Goal: Transaction & Acquisition: Purchase product/service

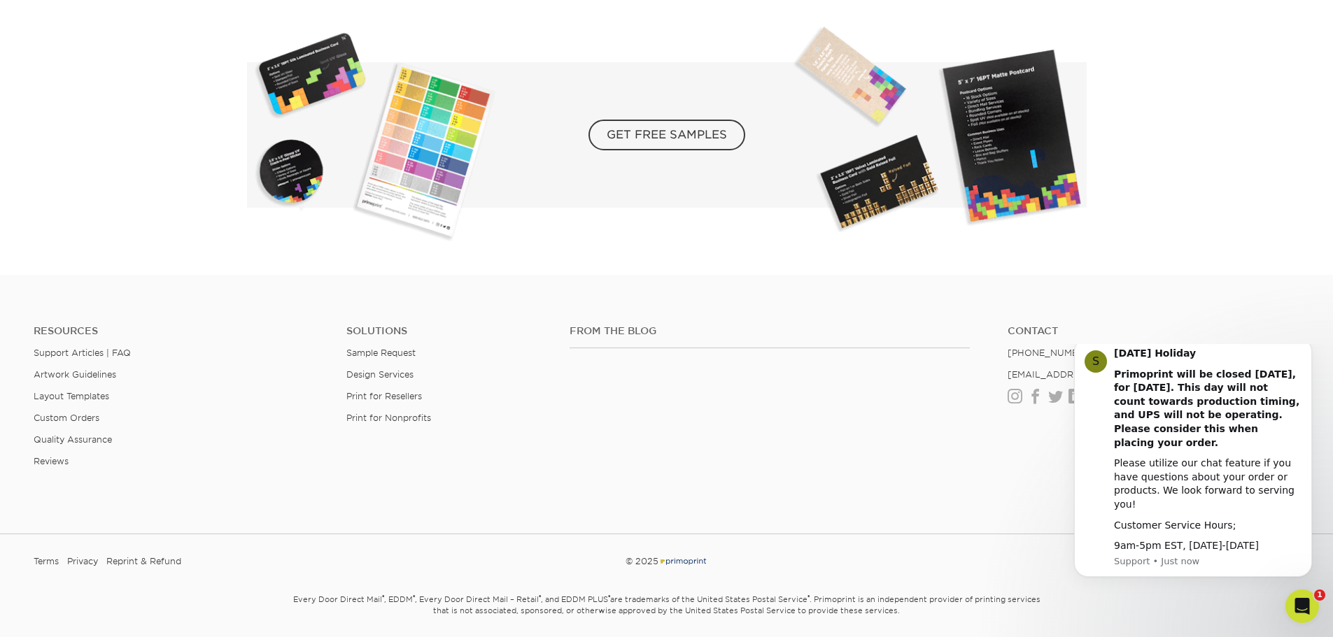
scroll to position [2634, 0]
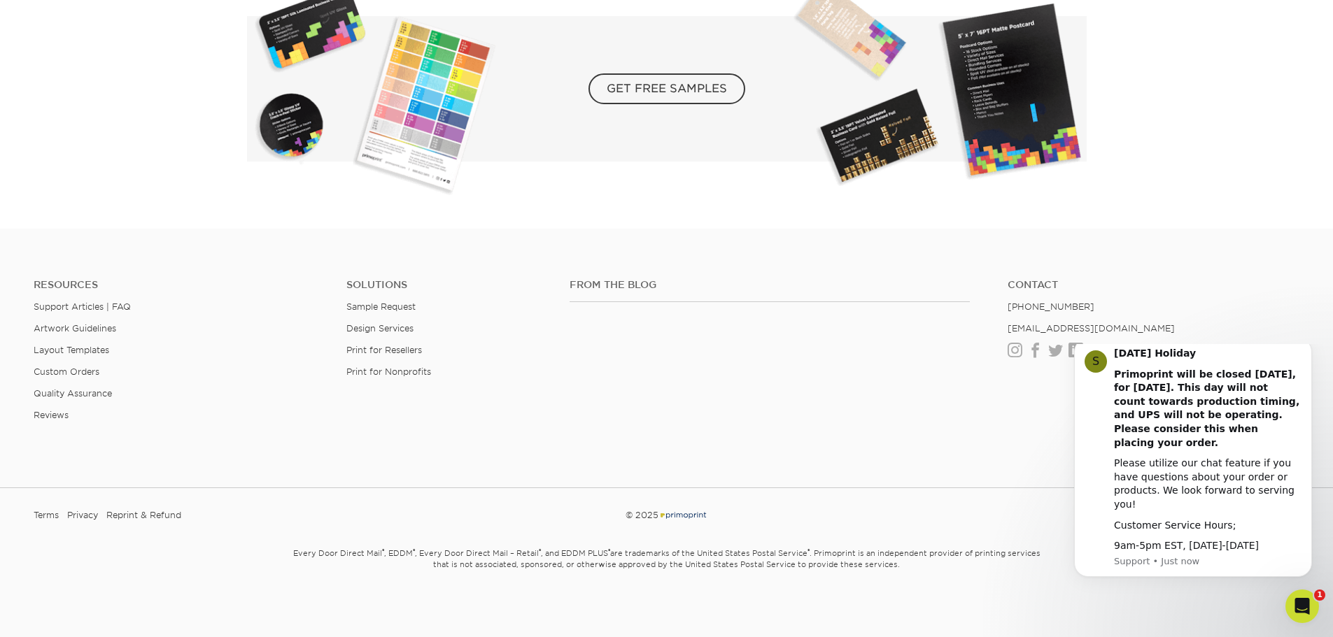
click at [815, 377] on div "From the Blog Contact (888) 822-5815 info@primoprint.com Instagram Facebook Twi…" at bounding box center [934, 361] width 751 height 164
click at [1307, 346] on icon "Dismiss notification" at bounding box center [1308, 343] width 8 height 8
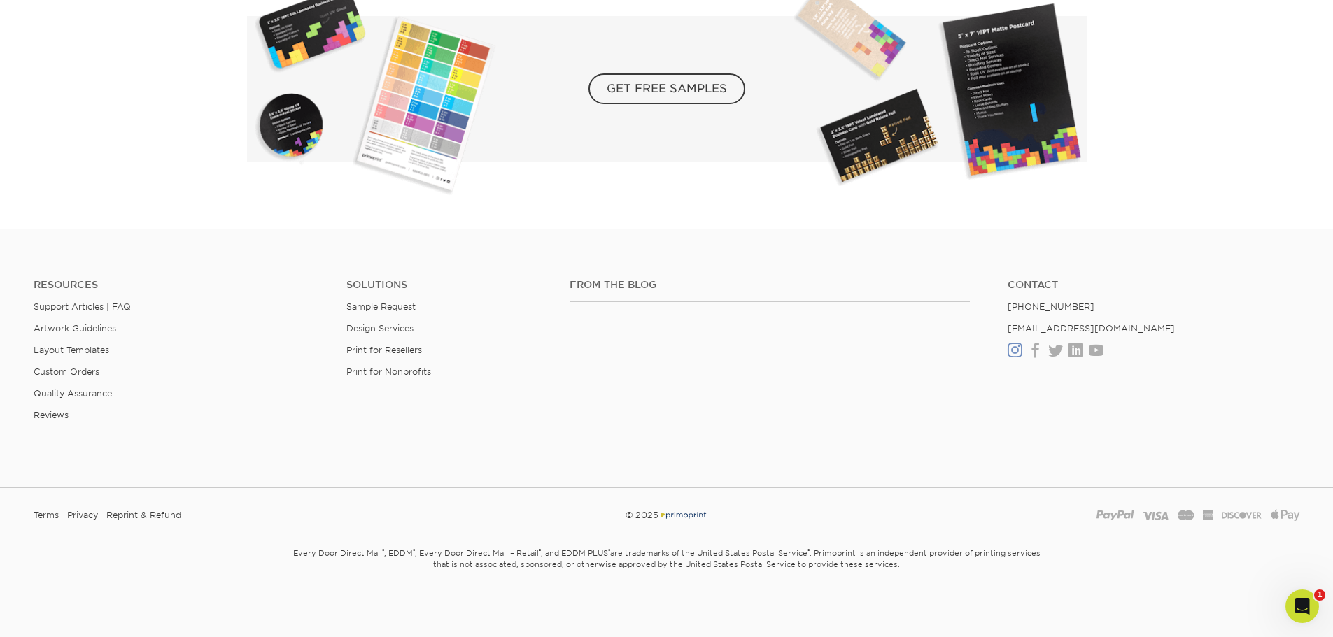
click at [1019, 353] on link "Instagram" at bounding box center [1014, 351] width 15 height 12
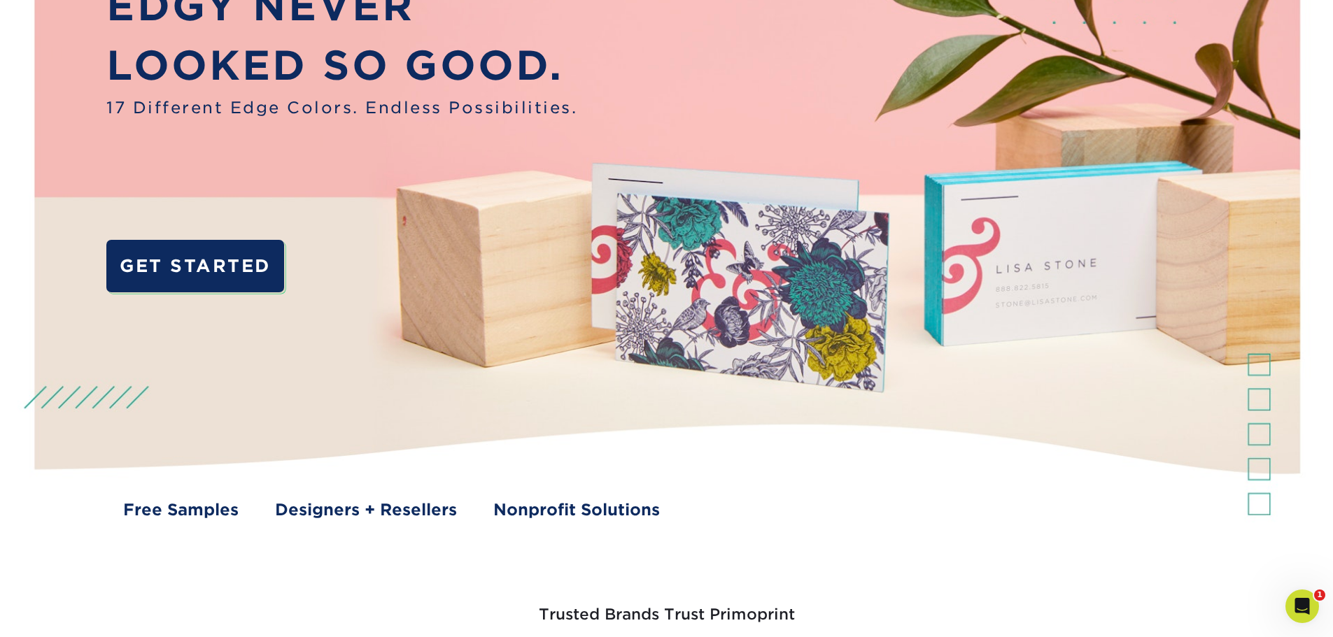
scroll to position [0, 0]
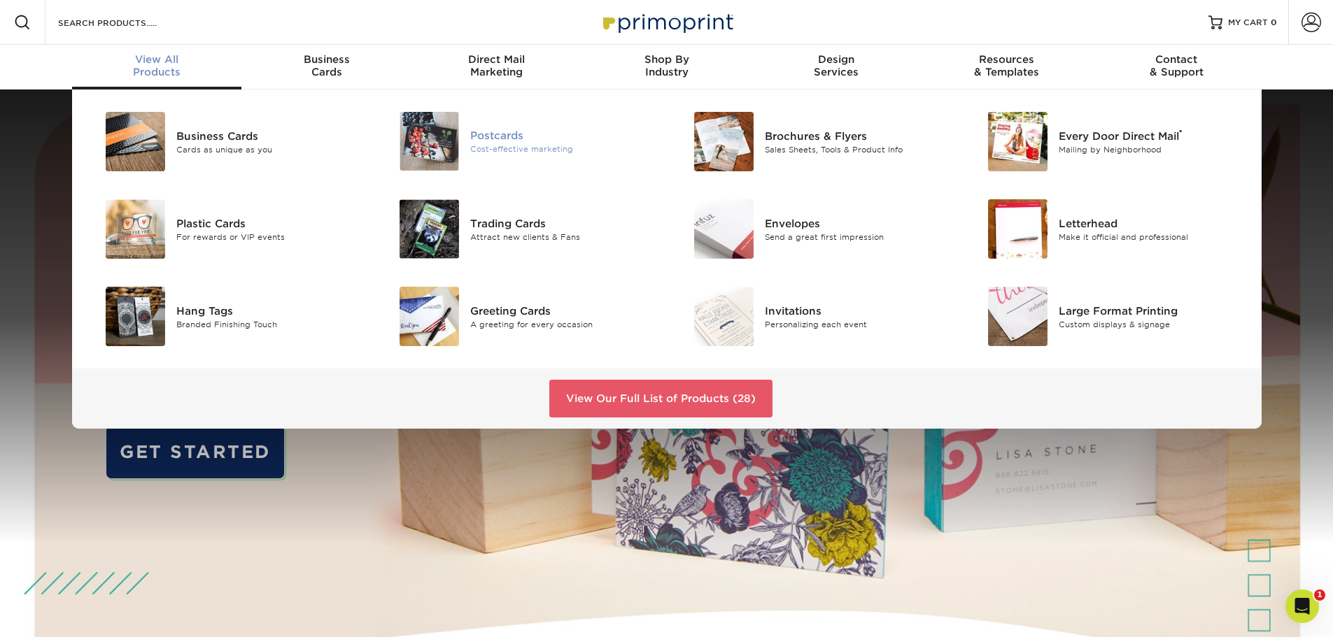
click at [487, 130] on div "Postcards" at bounding box center [562, 135] width 185 height 15
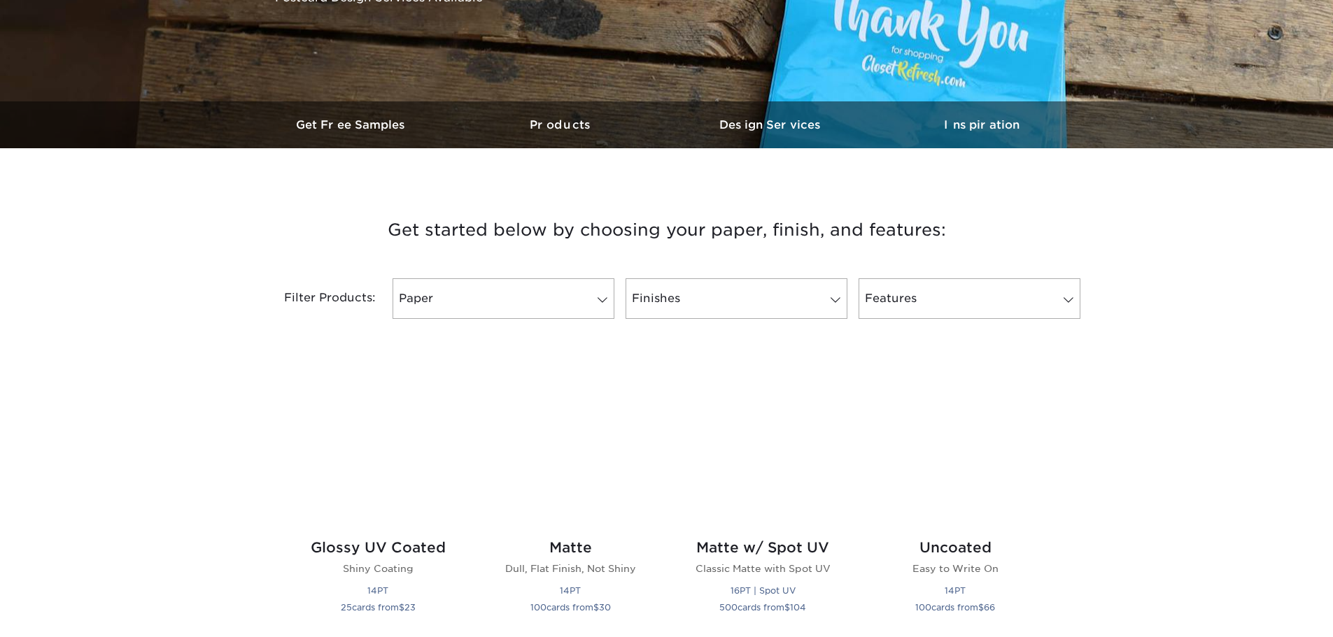
scroll to position [350, 0]
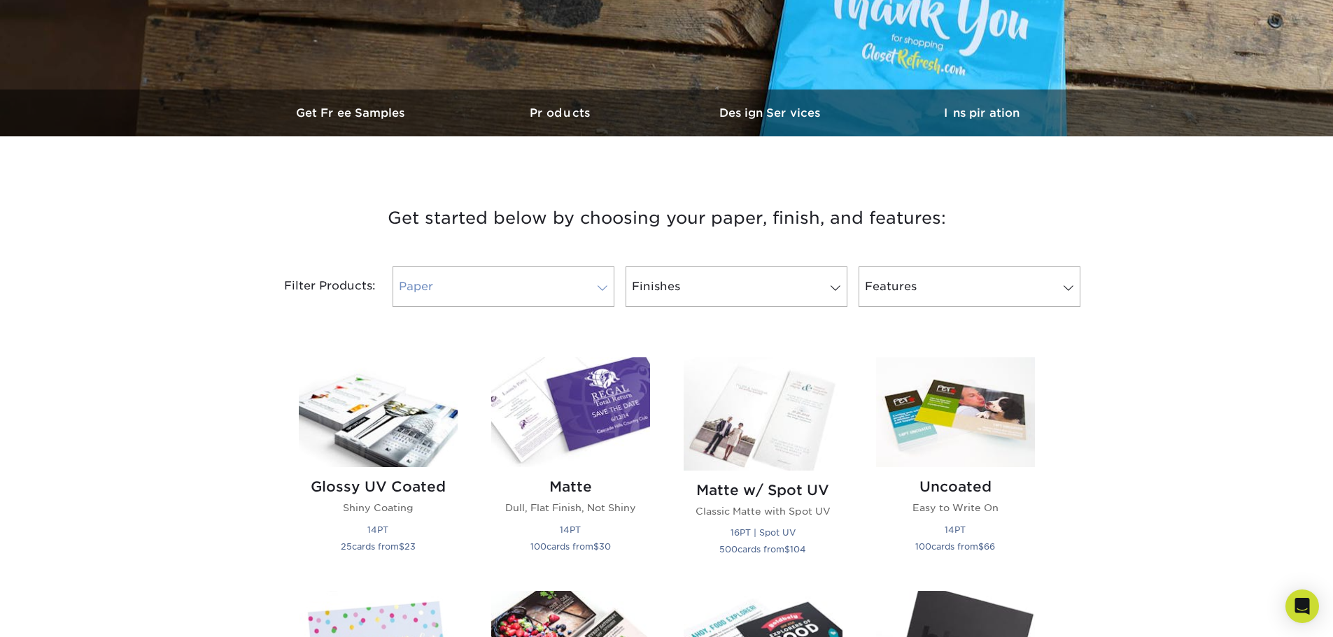
click at [521, 305] on link "Paper" at bounding box center [503, 287] width 222 height 41
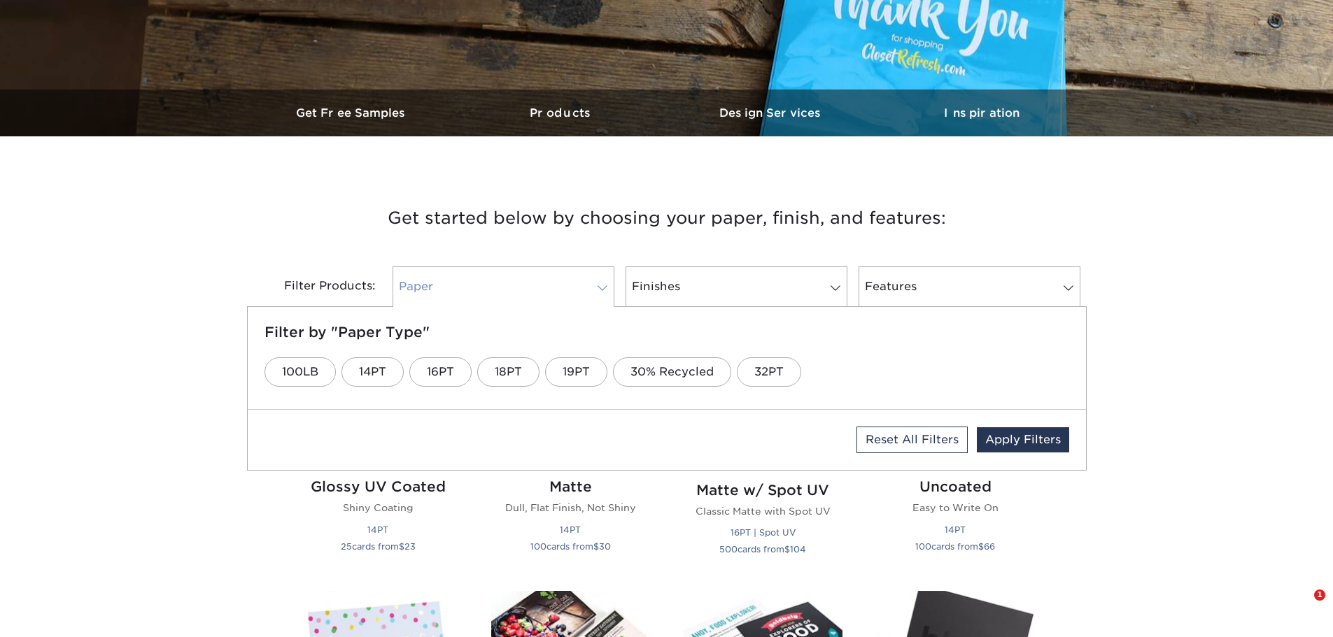
click at [546, 283] on link "Paper" at bounding box center [503, 287] width 222 height 41
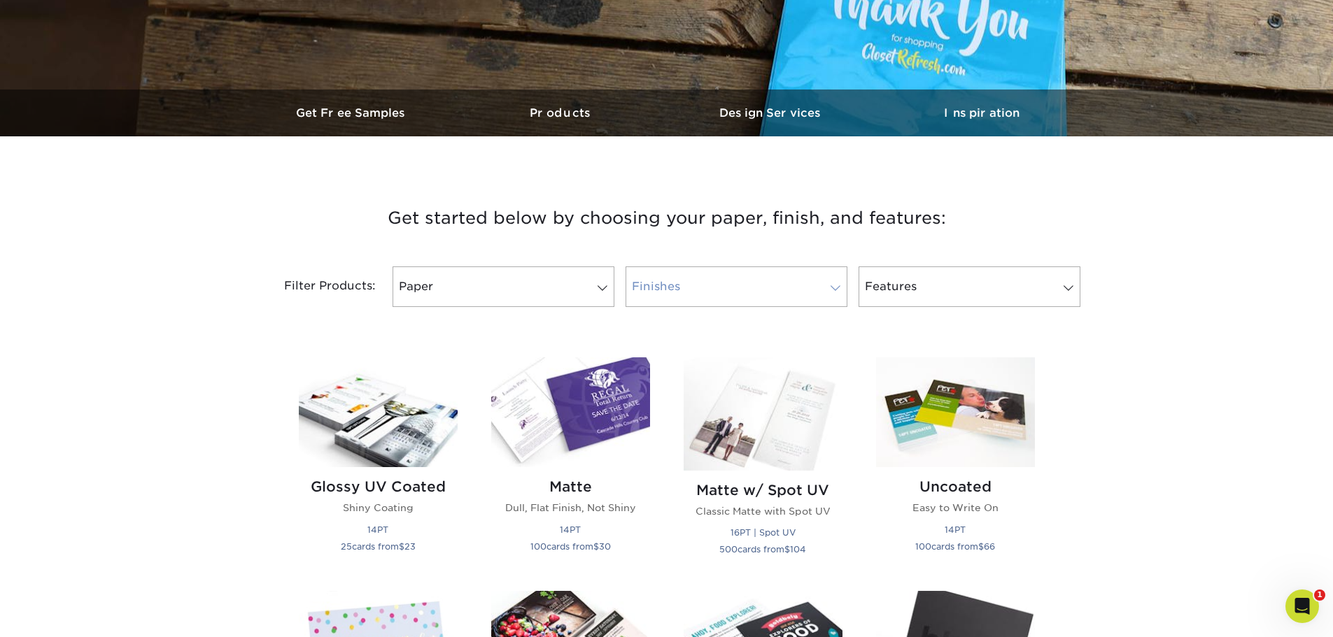
click at [773, 278] on link "Finishes" at bounding box center [736, 287] width 222 height 41
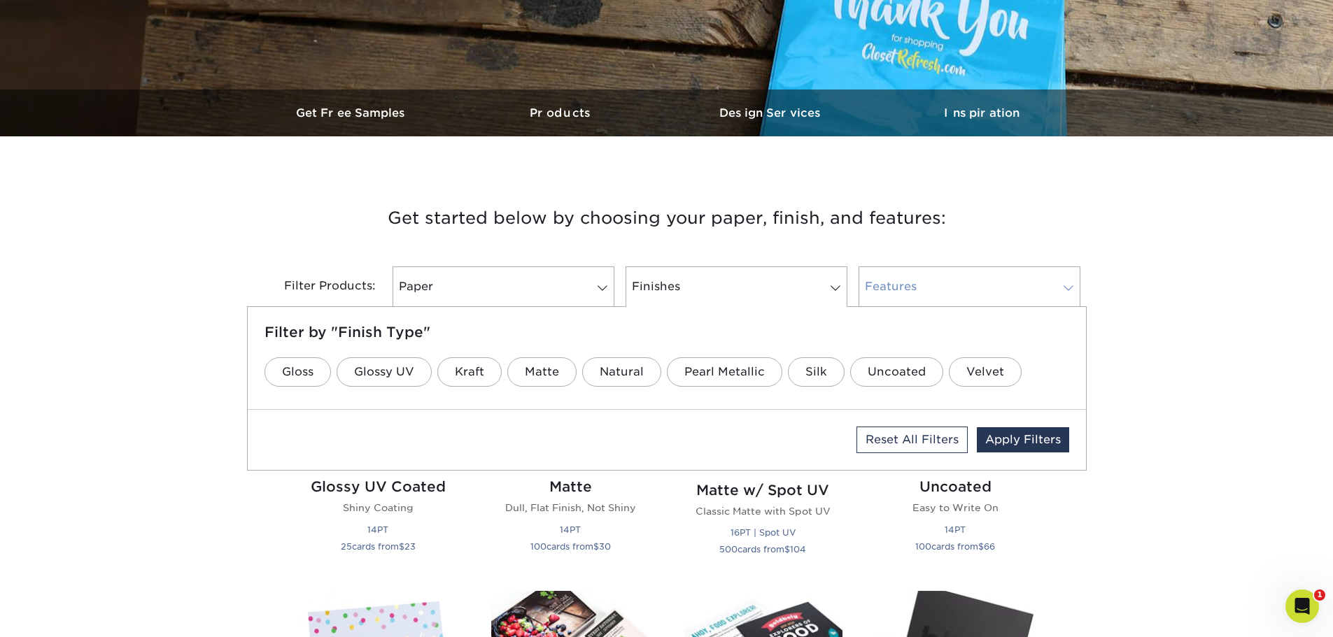
click at [1009, 275] on link "Features" at bounding box center [969, 287] width 222 height 41
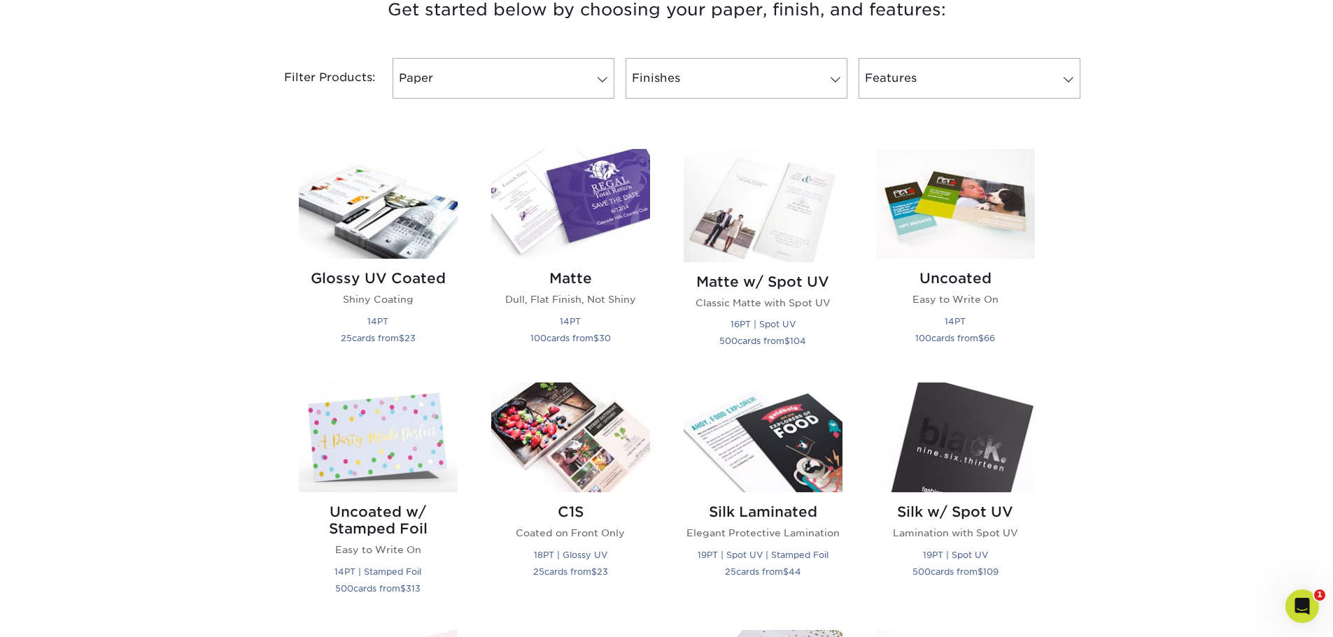
scroll to position [560, 0]
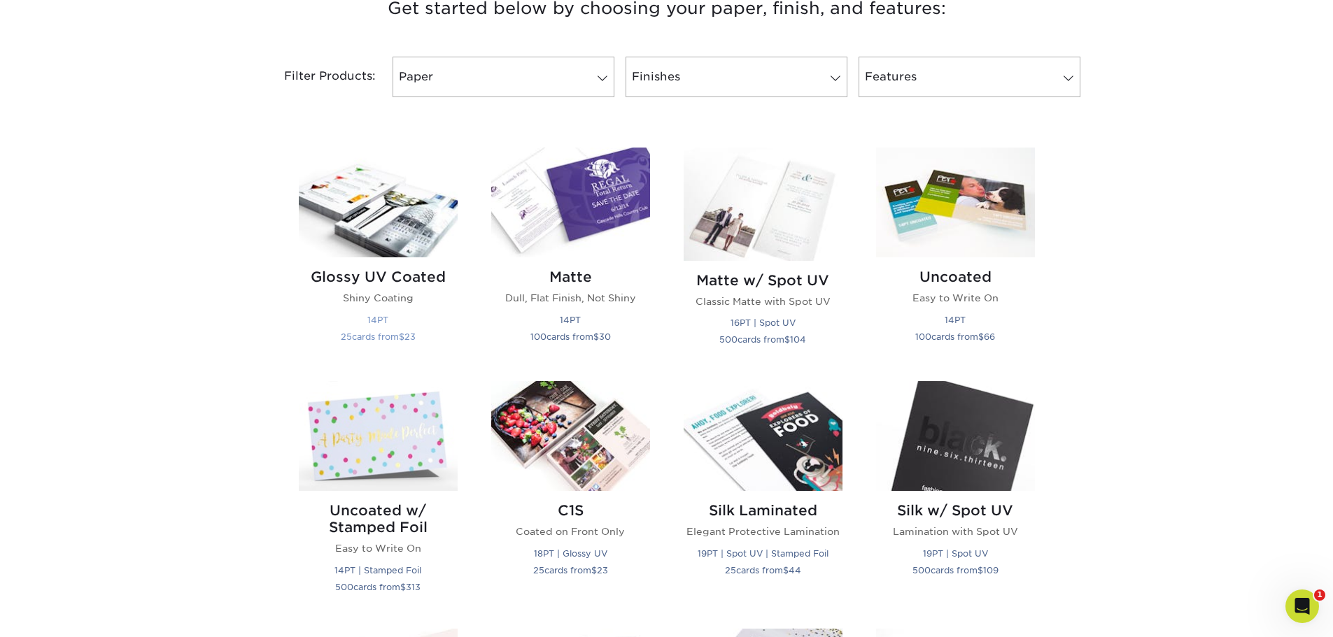
click at [374, 202] on img at bounding box center [378, 203] width 159 height 110
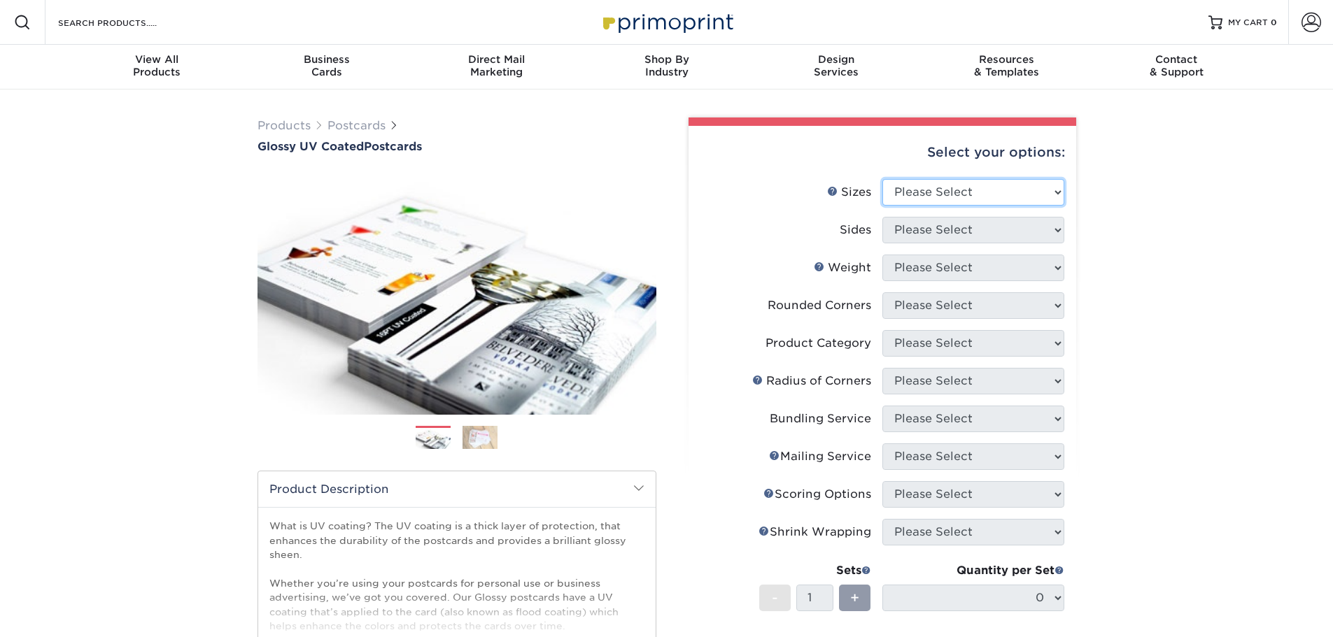
click at [1001, 197] on select "Please Select 1.5" x 7" 2" x 4" 2" x 6" 2" x 7" 2" x 8" 2.12" x 5.5" 2.12" x 5.…" at bounding box center [973, 192] width 182 height 27
select select "3.50x5.50"
click at [882, 179] on select "Please Select 1.5" x 7" 2" x 4" 2" x 6" 2" x 7" 2" x 8" 2.12" x 5.5" 2.12" x 5.…" at bounding box center [973, 192] width 182 height 27
click at [966, 227] on select "Please Select Print Both Sides Print Front Only" at bounding box center [973, 230] width 182 height 27
select select "13abbda7-1d64-4f25-8bb2-c179b224825d"
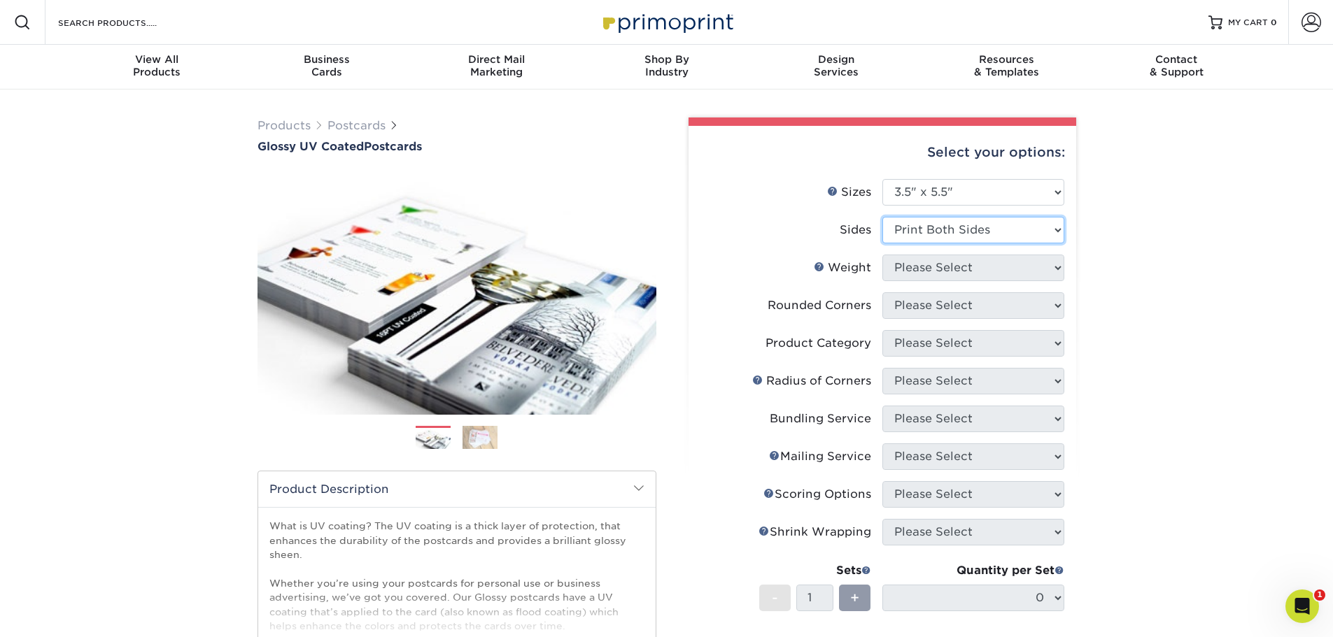
click at [882, 217] on select "Please Select Print Both Sides Print Front Only" at bounding box center [973, 230] width 182 height 27
click at [962, 274] on select "Please Select 16PT 18PT C1S 14PT" at bounding box center [973, 268] width 182 height 27
select select "14PT"
click at [882, 255] on select "Please Select 16PT 18PT C1S 14PT" at bounding box center [973, 268] width 182 height 27
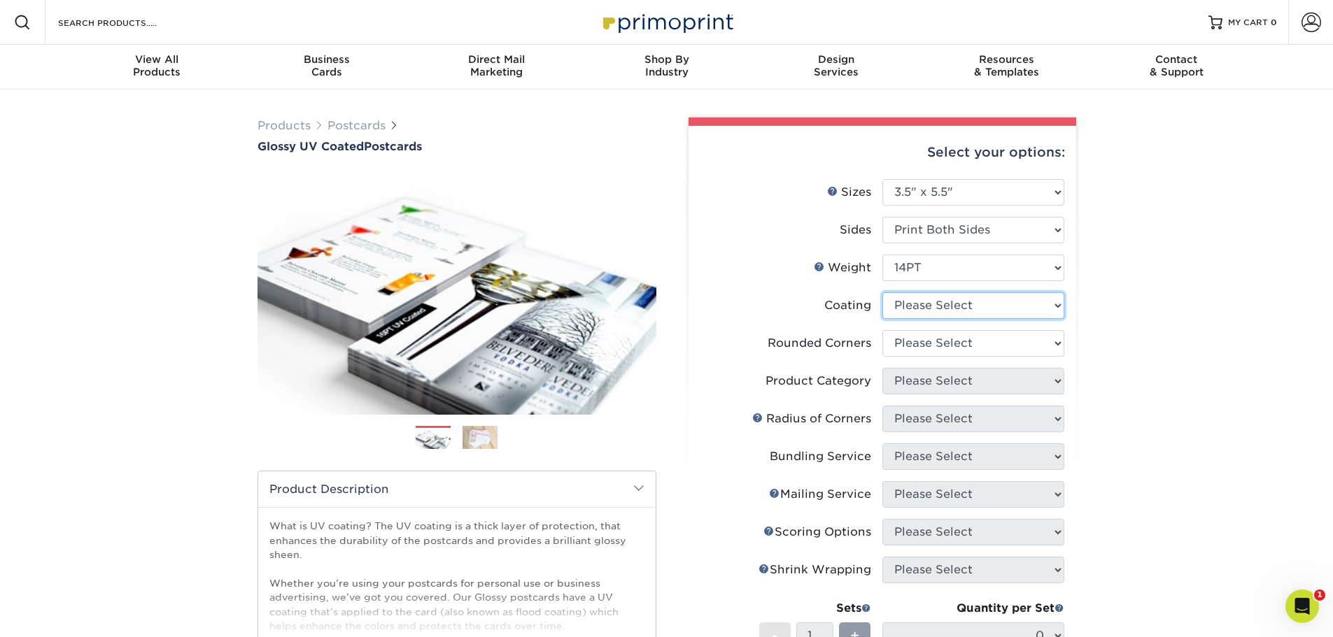
click at [946, 303] on select at bounding box center [973, 305] width 182 height 27
select select "ae367451-b2b8-45df-a344-0f05b6a12993"
click at [882, 292] on select at bounding box center [973, 305] width 182 height 27
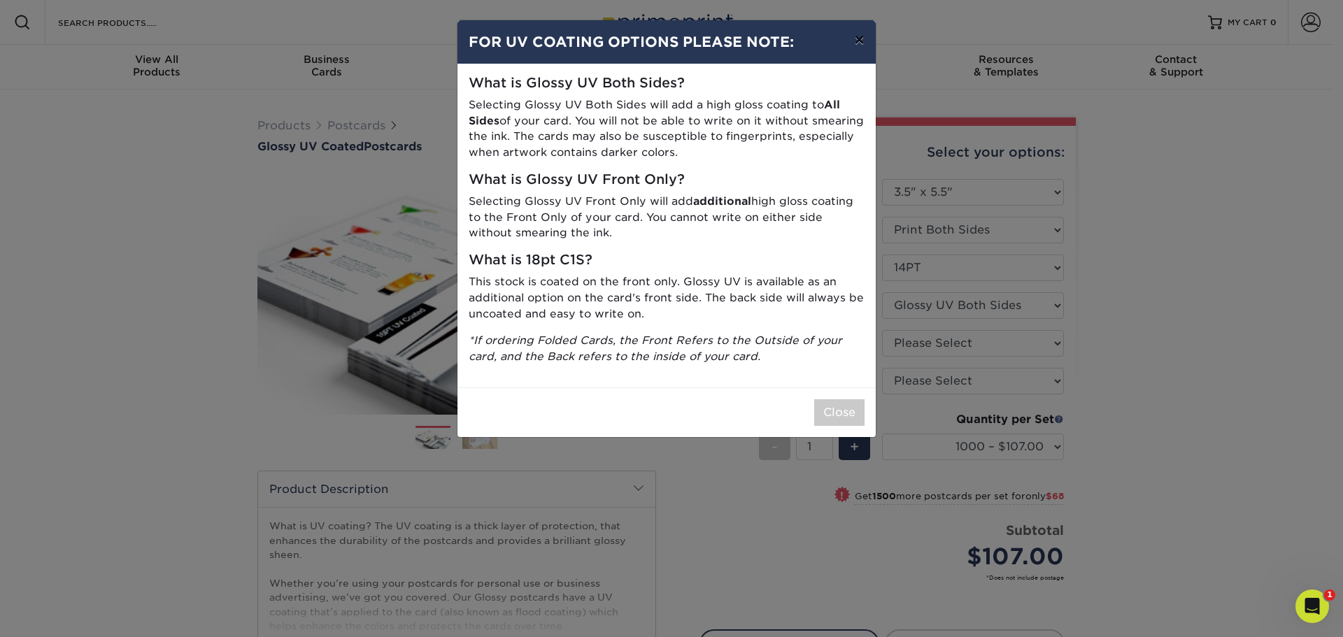
click at [858, 37] on button "×" at bounding box center [859, 39] width 32 height 39
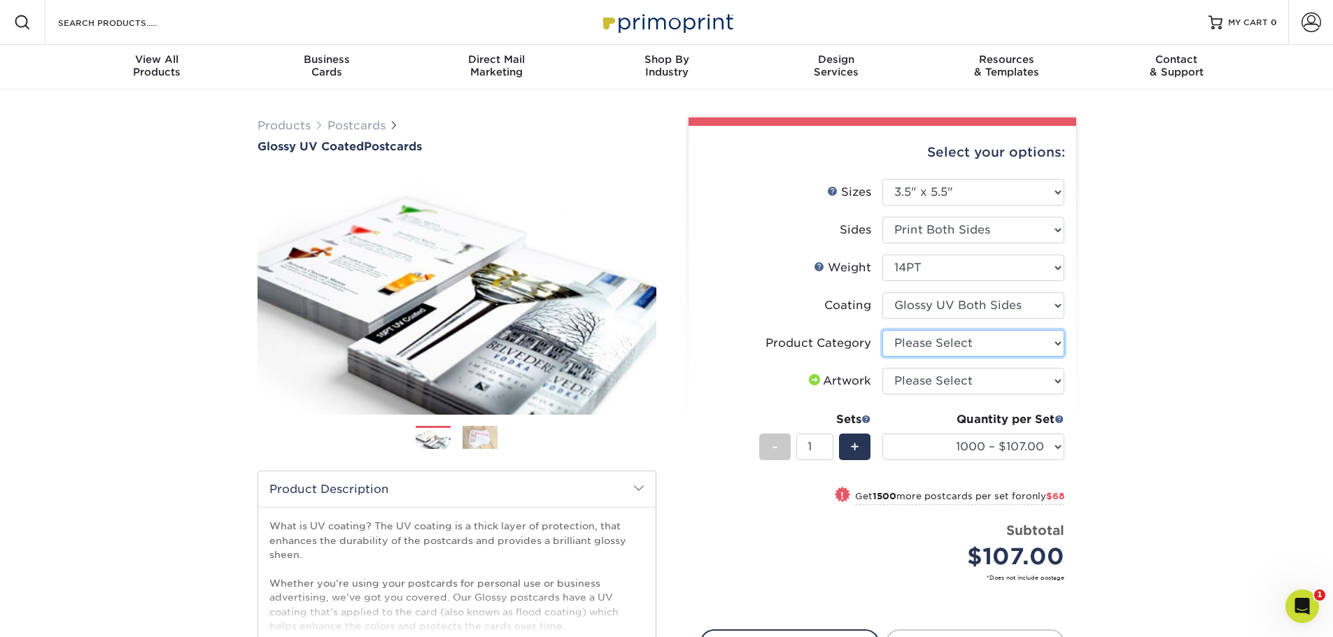
click at [992, 339] on select "Please Select Postcards" at bounding box center [973, 343] width 182 height 27
select select "9b7272e0-d6c8-4c3c-8e97-d3a1bcdab858"
click at [882, 330] on select "Please Select Postcards" at bounding box center [973, 343] width 182 height 27
click at [977, 385] on select "Please Select I will upload files I need a design - $150" at bounding box center [973, 381] width 182 height 27
select select "upload"
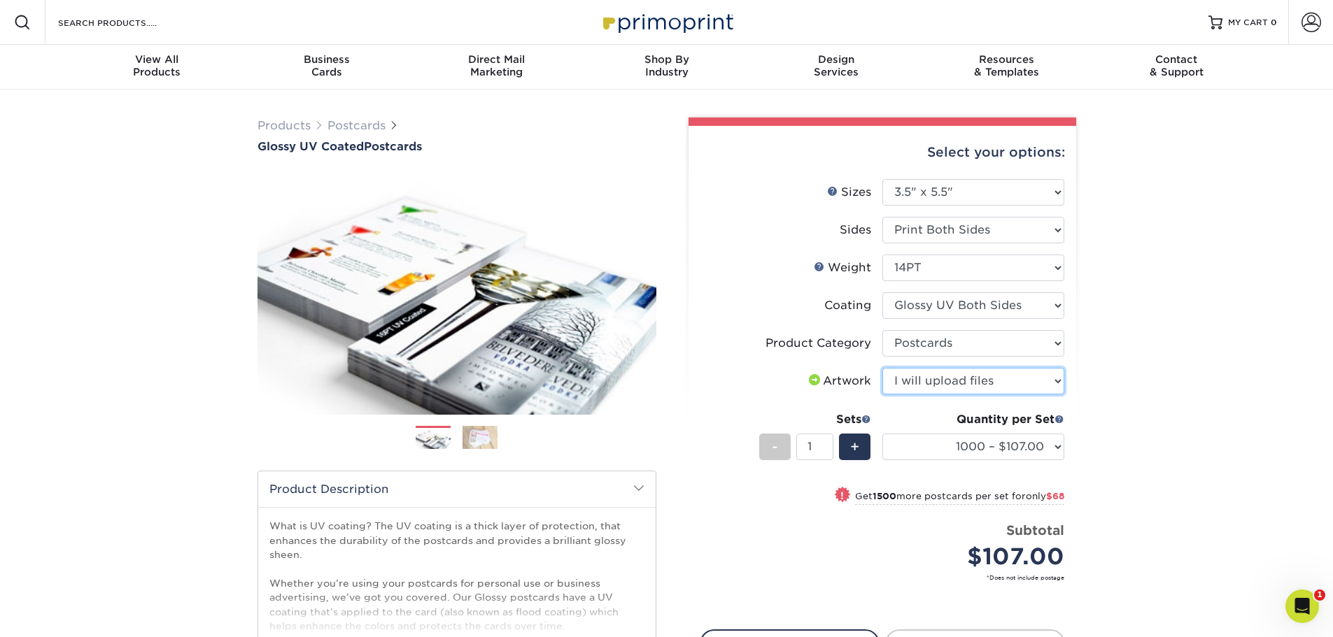
click at [882, 368] on select "Please Select I will upload files I need a design - $150" at bounding box center [973, 381] width 182 height 27
click at [1175, 360] on div "Products Postcards Glossy UV Coated Postcards Previous Next show more 25" at bounding box center [666, 445] width 1333 height 711
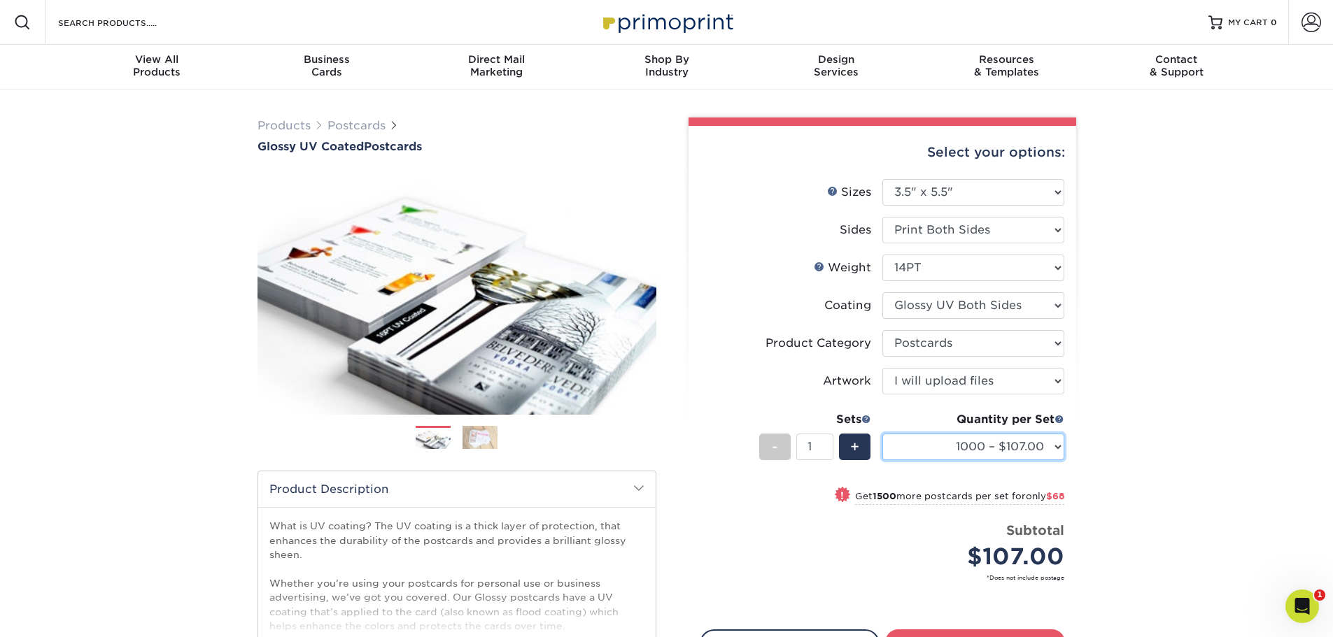
click at [1051, 453] on select "1000 – $107.00 2500 – $175.00 5000 – $271.00 10000 – $517.00 15000 – $761.00 20…" at bounding box center [973, 447] width 182 height 27
click at [1175, 200] on div "Products Postcards Glossy UV Coated Postcards Previous Next show more 25" at bounding box center [666, 445] width 1333 height 711
click at [991, 450] on select "1000 – $107.00 2500 – $175.00 5000 – $271.00 10000 – $517.00 15000 – $761.00 20…" at bounding box center [973, 447] width 182 height 27
select select "2500 – $175.00"
click at [882, 434] on select "1000 – $107.00 2500 – $175.00 5000 – $271.00 10000 – $517.00 15000 – $761.00 20…" at bounding box center [973, 447] width 182 height 27
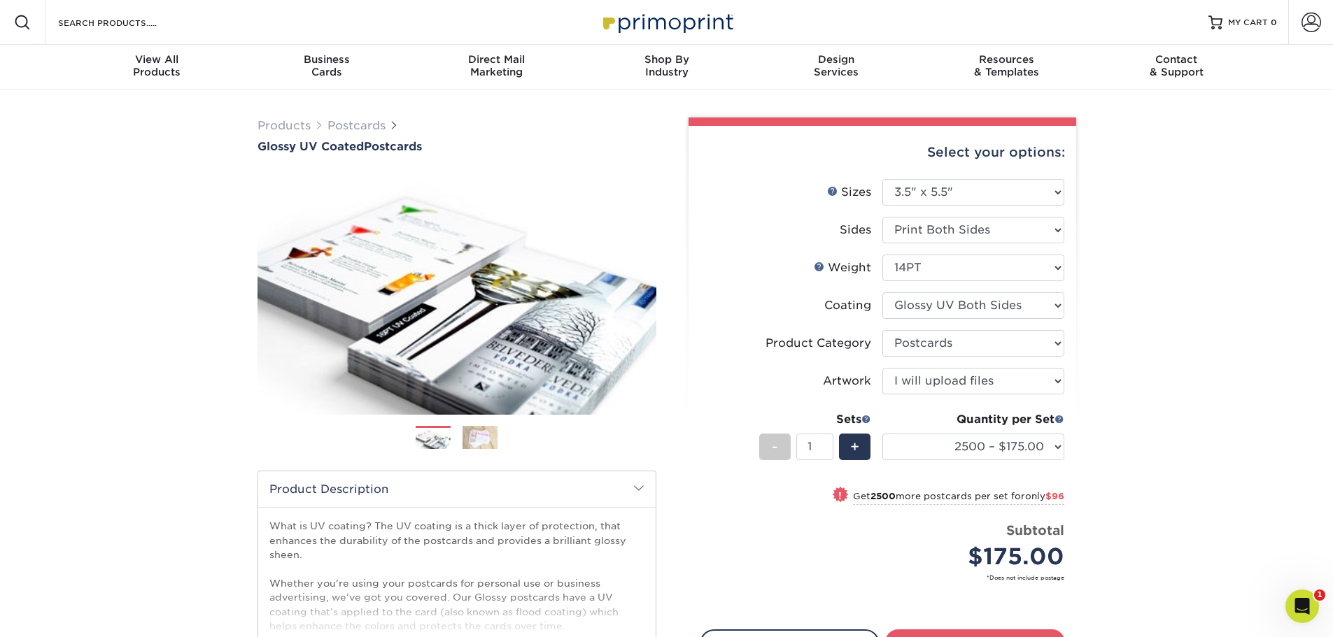
click at [1116, 336] on div "Products Postcards Glossy UV Coated Postcards Previous Next show more 25" at bounding box center [666, 445] width 1333 height 711
click at [932, 263] on select "Please Select 16PT 18PT C1S 14PT" at bounding box center [973, 268] width 182 height 27
select select "16PT"
click at [882, 255] on select "Please Select 16PT 18PT C1S 14PT" at bounding box center [973, 268] width 182 height 27
select select "-1"
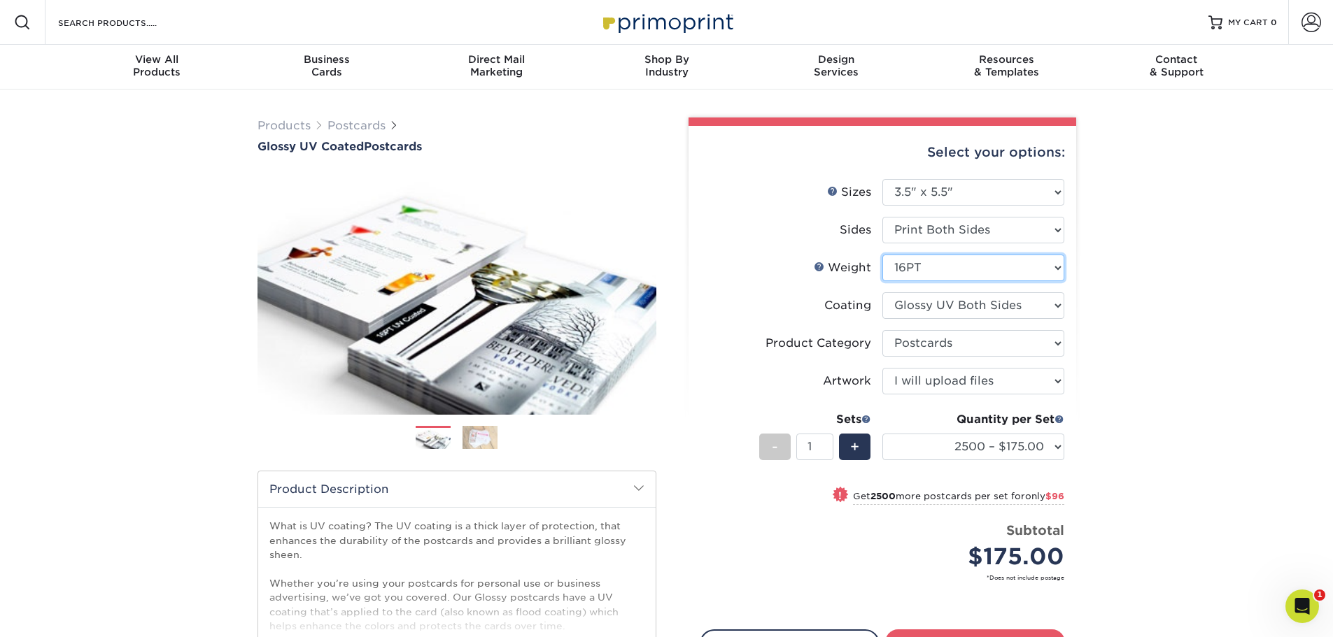
select select
select select "-1"
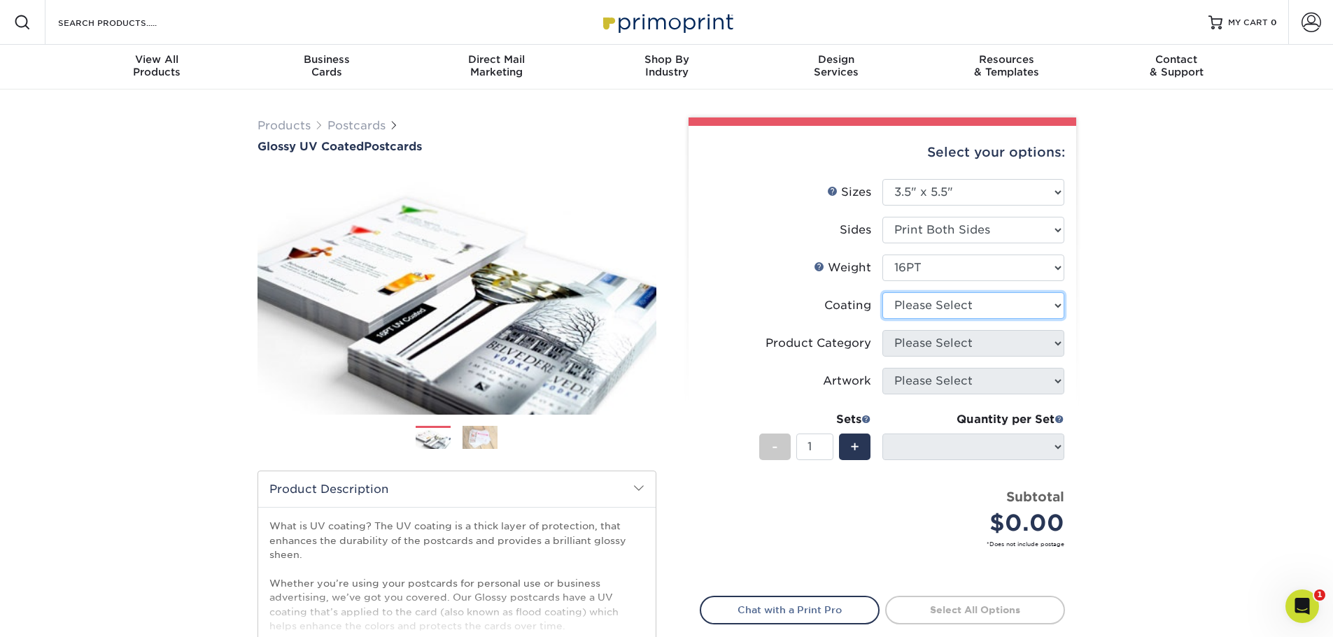
click at [953, 304] on select at bounding box center [973, 305] width 182 height 27
select select "ae367451-b2b8-45df-a344-0f05b6a12993"
click at [882, 292] on select at bounding box center [973, 305] width 182 height 27
select select "-1"
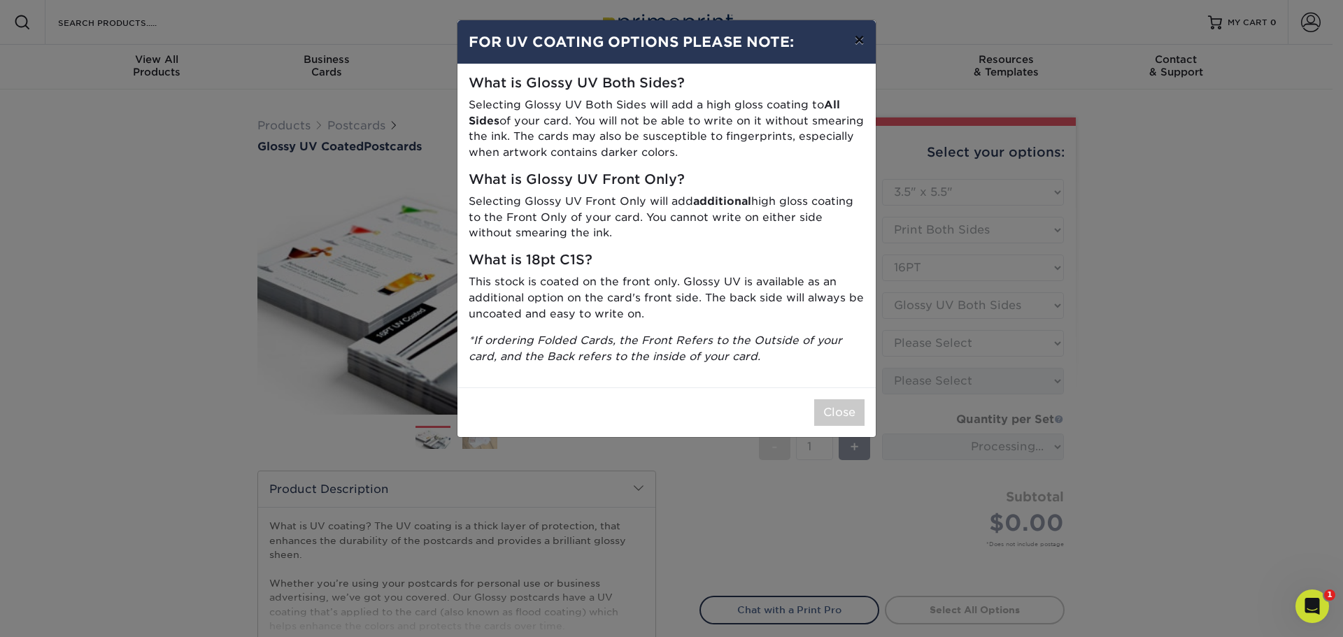
click at [860, 46] on button "×" at bounding box center [859, 39] width 32 height 39
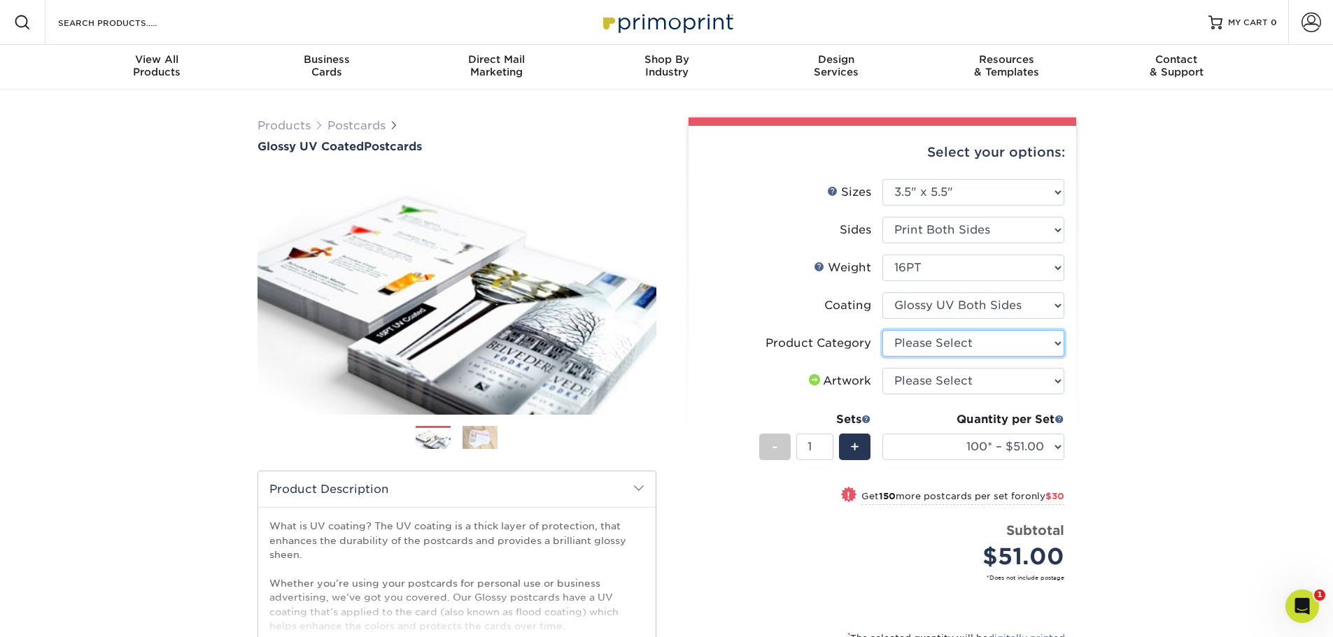
click at [966, 352] on select "Please Select Postcards" at bounding box center [973, 343] width 182 height 27
select select "9b7272e0-d6c8-4c3c-8e97-d3a1bcdab858"
click at [882, 330] on select "Please Select Postcards" at bounding box center [973, 343] width 182 height 27
click at [974, 373] on select "Please Select I will upload files I need a design - $150" at bounding box center [973, 381] width 182 height 27
select select "upload"
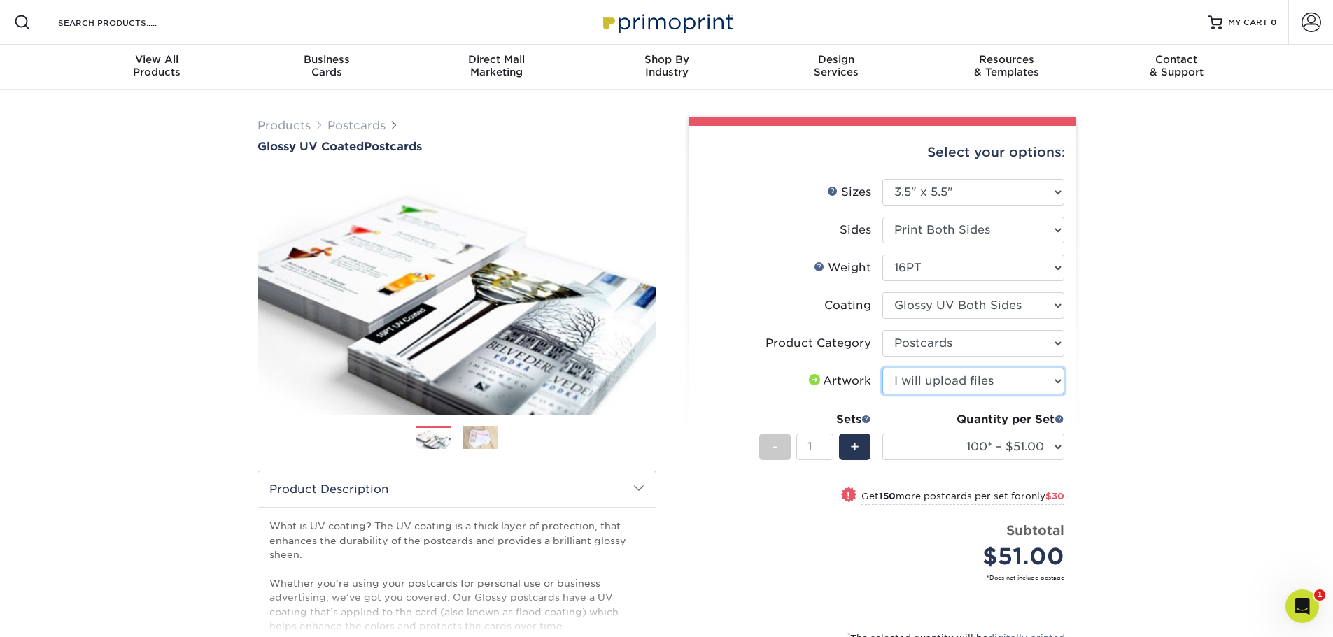
click at [882, 368] on select "Please Select I will upload files I need a design - $150" at bounding box center [973, 381] width 182 height 27
click at [958, 453] on select "100* – $51.00 250* – $81.00 500 – $109.00 1000 – $126.00 2500 – $206.00 5000 – …" at bounding box center [973, 447] width 182 height 27
select select "1000 – $126.00"
click at [882, 434] on select "100* – $51.00 250* – $81.00 500 – $109.00 1000 – $126.00 2500 – $206.00 5000 – …" at bounding box center [973, 447] width 182 height 27
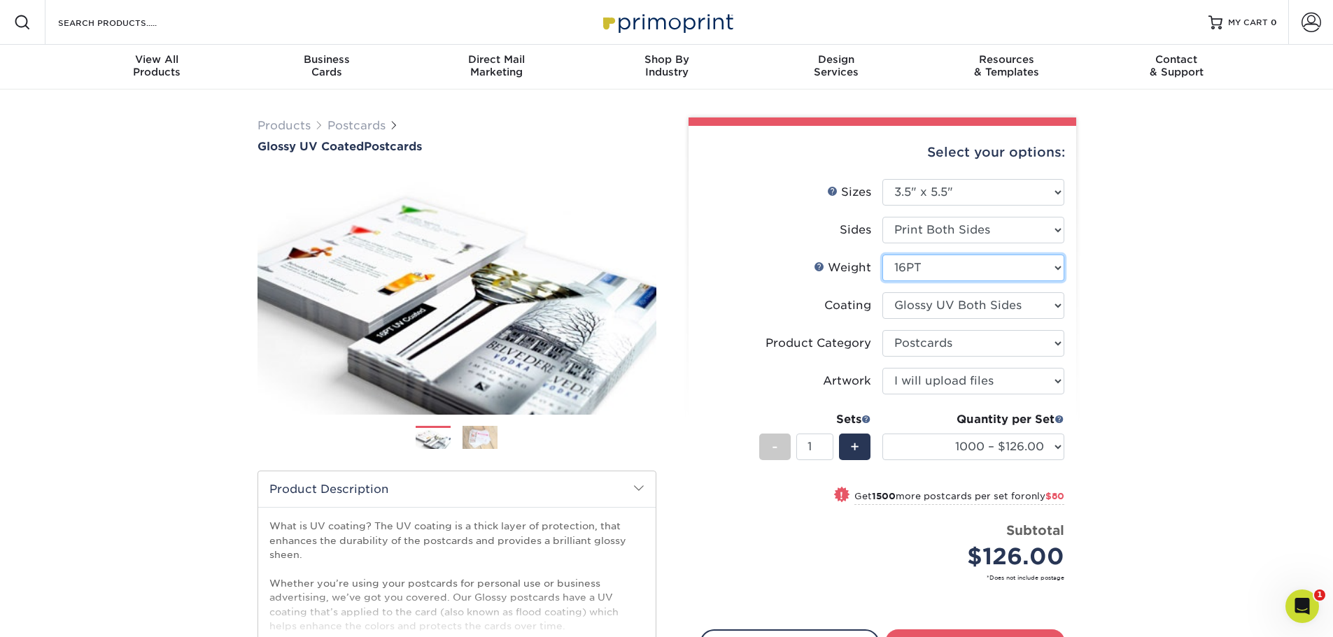
click at [974, 269] on select "Please Select 16PT 18PT C1S 14PT" at bounding box center [973, 268] width 182 height 27
click at [1225, 283] on div "Products Postcards Glossy UV Coated Postcards Previous Next show more 25" at bounding box center [666, 445] width 1333 height 711
click at [372, 123] on link "Postcards" at bounding box center [356, 125] width 58 height 13
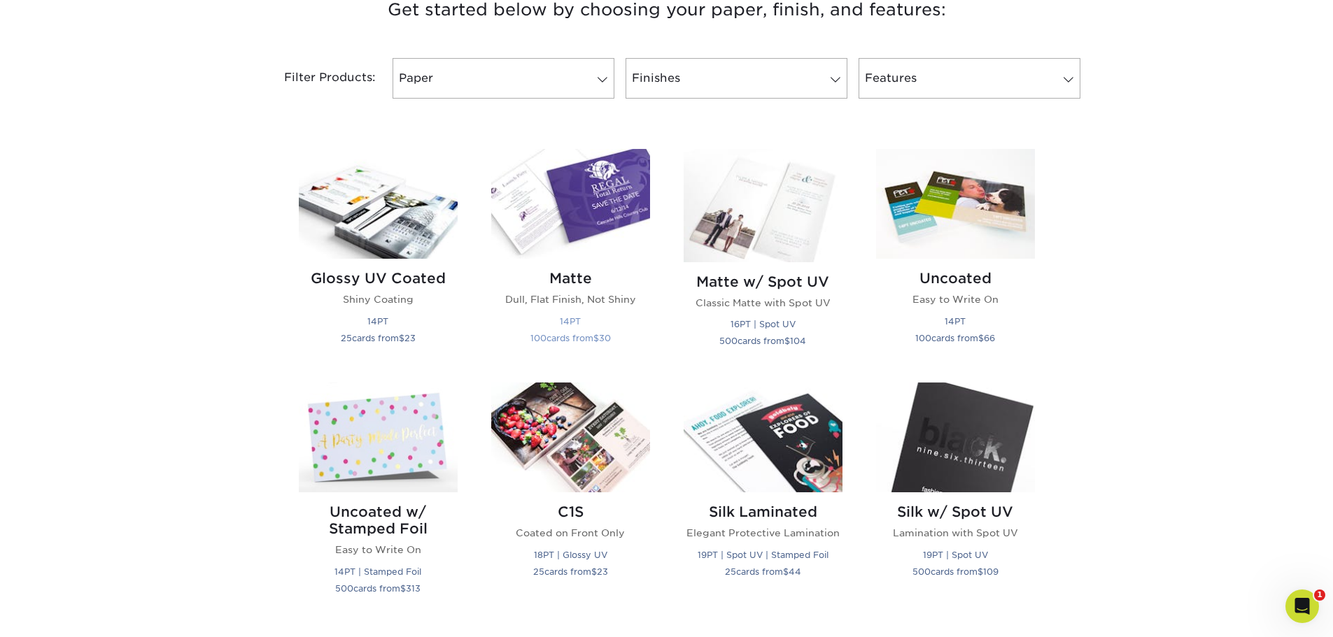
scroll to position [560, 0]
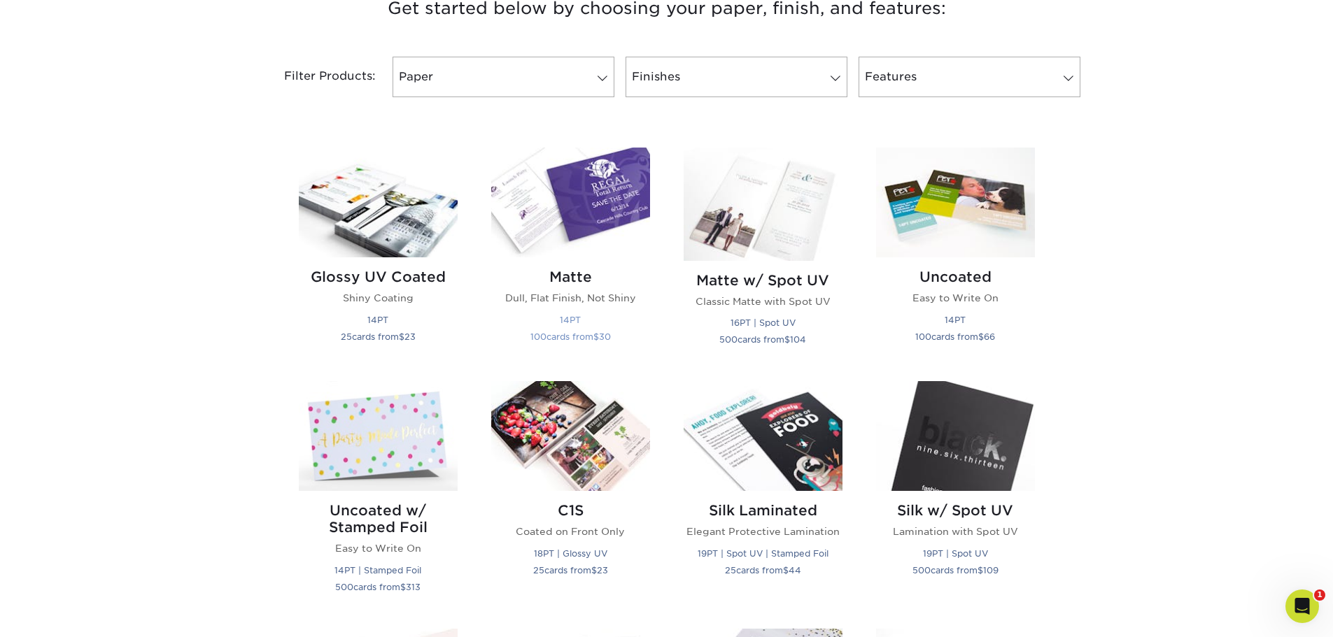
click at [588, 199] on img at bounding box center [570, 203] width 159 height 110
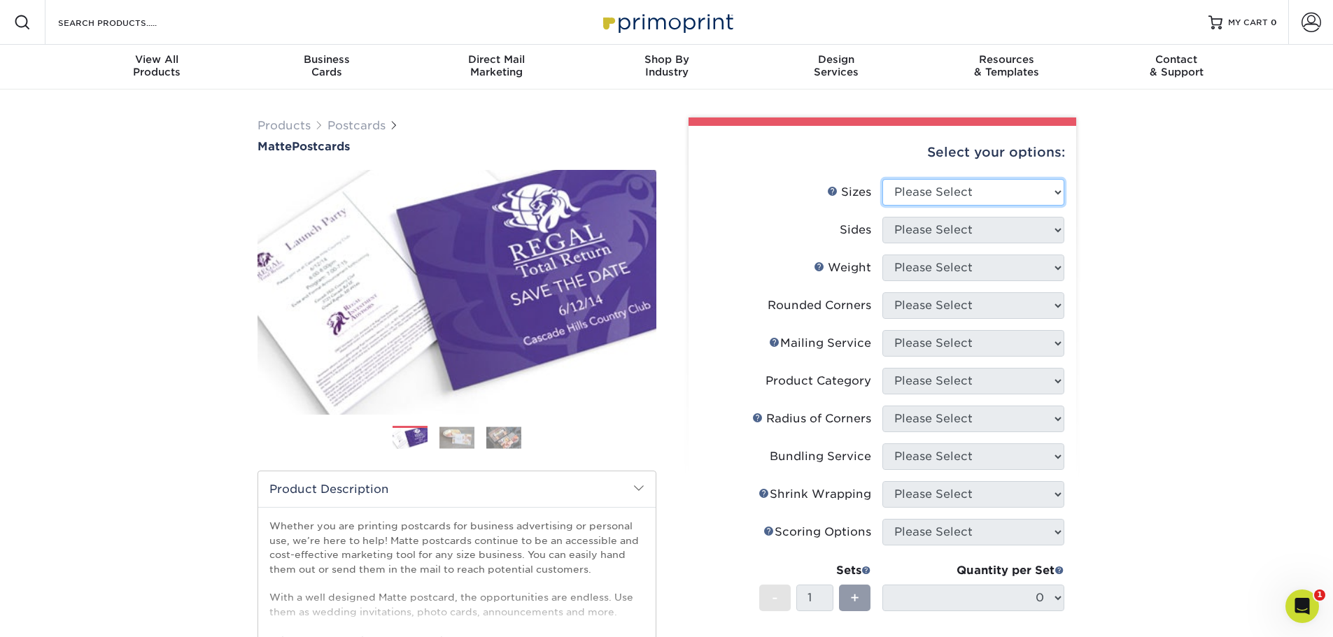
click at [943, 199] on select "Please Select 1.5" x 7" 2" x 4" 2" x 6" 2" x 7" 2" x 8" 2.12" x 5.5" 2.125" x 5…" at bounding box center [973, 192] width 182 height 27
select select "3.50x5.50"
click at [882, 179] on select "Please Select 1.5" x 7" 2" x 4" 2" x 6" 2" x 7" 2" x 8" 2.12" x 5.5" 2.125" x 5…" at bounding box center [973, 192] width 182 height 27
click at [922, 224] on select "Please Select Print Both Sides Print Front Only" at bounding box center [973, 230] width 182 height 27
select select "13abbda7-1d64-4f25-8bb2-c179b224825d"
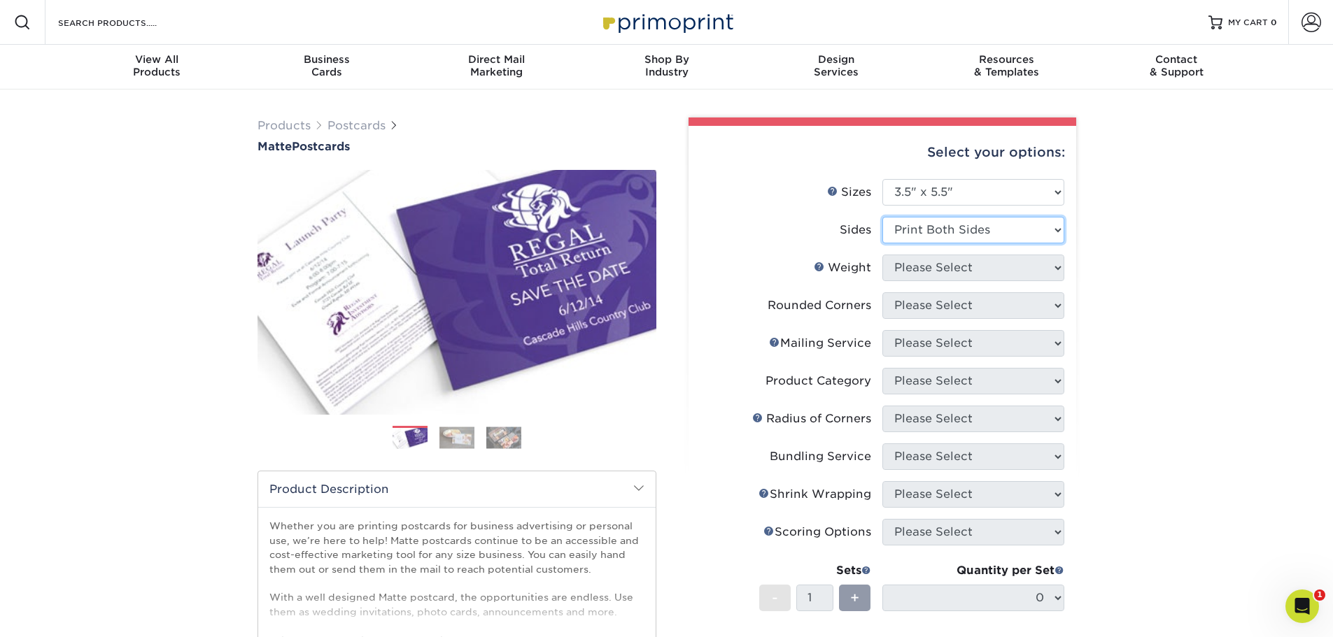
click at [882, 217] on select "Please Select Print Both Sides Print Front Only" at bounding box center [973, 230] width 182 height 27
click at [924, 271] on select "Please Select 16PT 14PT" at bounding box center [973, 268] width 182 height 27
select select "14PT"
click at [882, 255] on select "Please Select 16PT 14PT" at bounding box center [973, 268] width 182 height 27
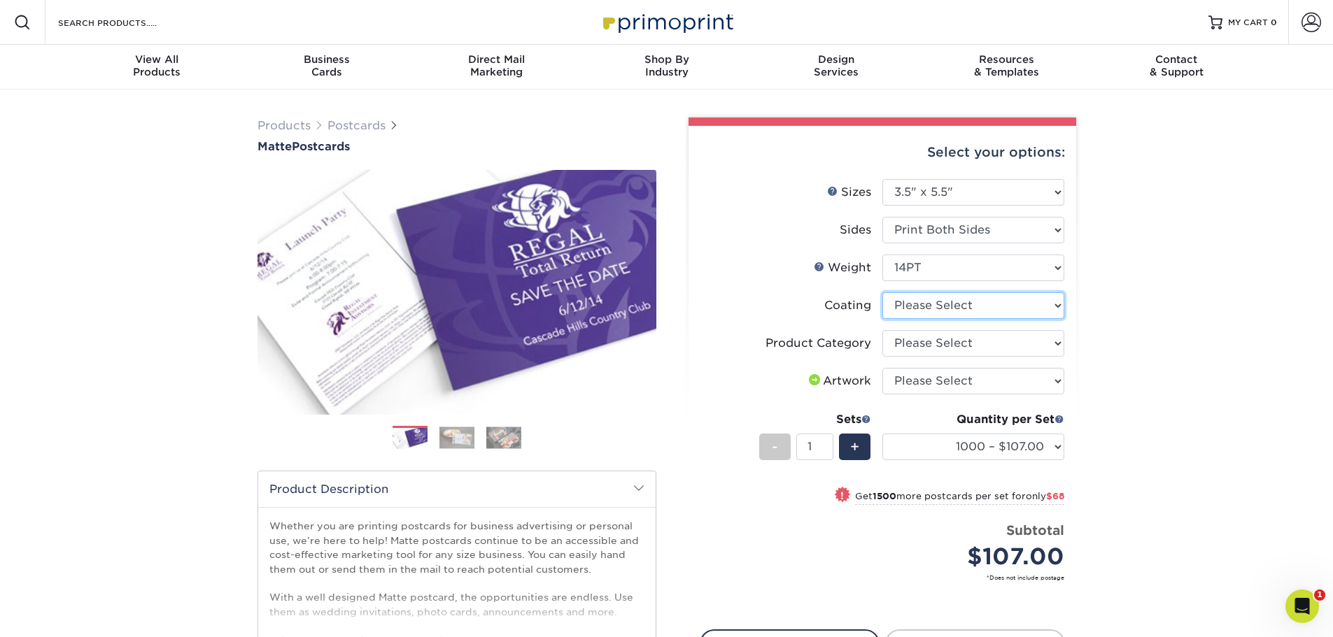
click at [950, 313] on select at bounding box center [973, 305] width 182 height 27
select select "121bb7b5-3b4d-429f-bd8d-bbf80e953313"
click at [882, 292] on select at bounding box center [973, 305] width 182 height 27
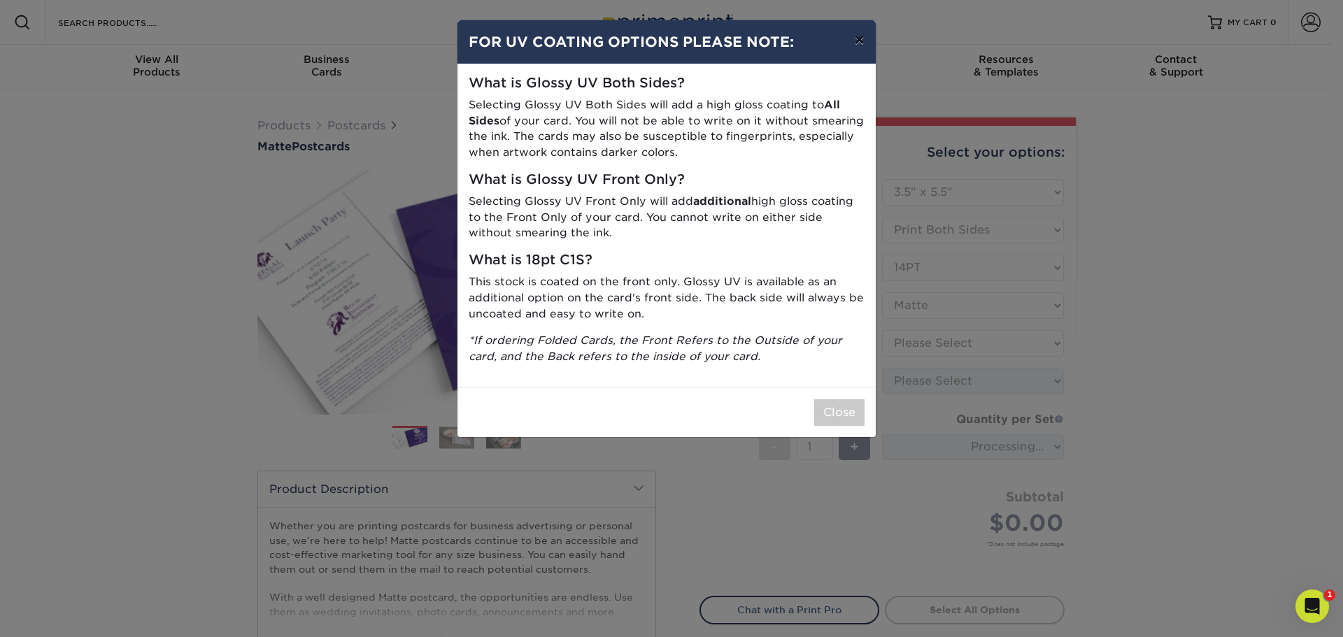
click at [857, 32] on button "×" at bounding box center [859, 39] width 32 height 39
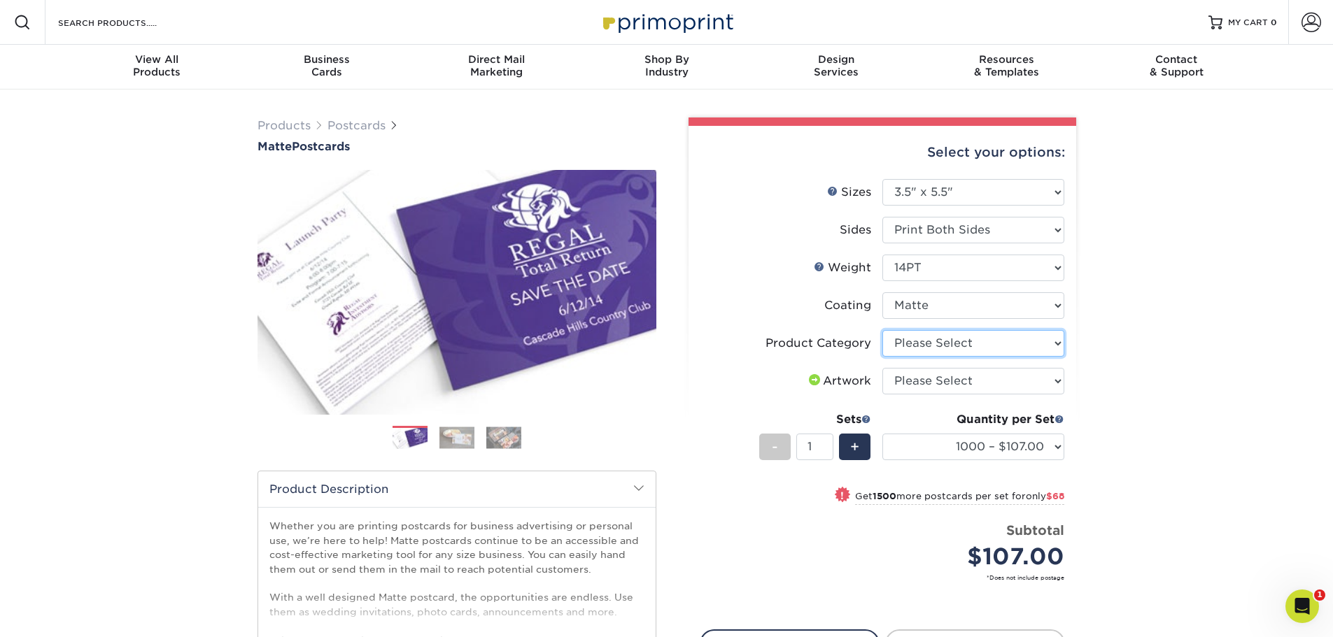
click at [986, 341] on select "Please Select Postcards" at bounding box center [973, 343] width 182 height 27
select select "9b7272e0-d6c8-4c3c-8e97-d3a1bcdab858"
click at [882, 330] on select "Please Select Postcards" at bounding box center [973, 343] width 182 height 27
click at [967, 387] on select "Please Select I will upload files I need a design - $150" at bounding box center [973, 381] width 182 height 27
select select "upload"
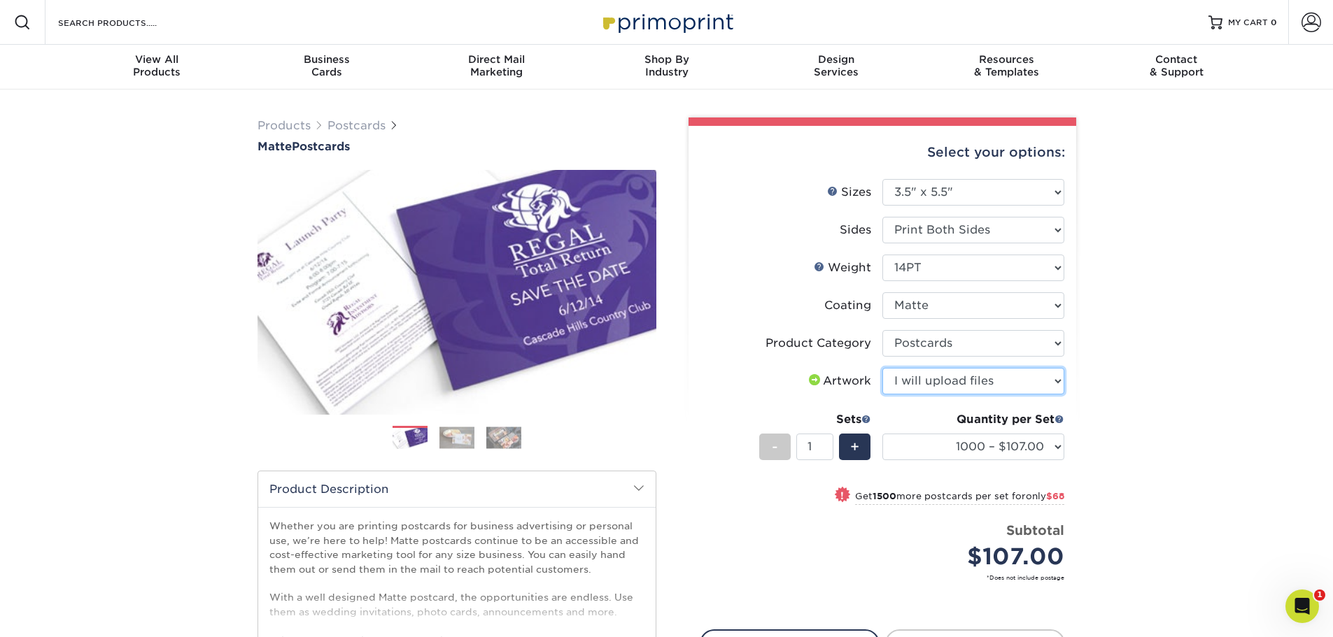
click at [882, 368] on select "Please Select I will upload files I need a design - $150" at bounding box center [973, 381] width 182 height 27
click at [1158, 312] on div "Products Postcards Matte Postcards Next $" at bounding box center [666, 463] width 1333 height 747
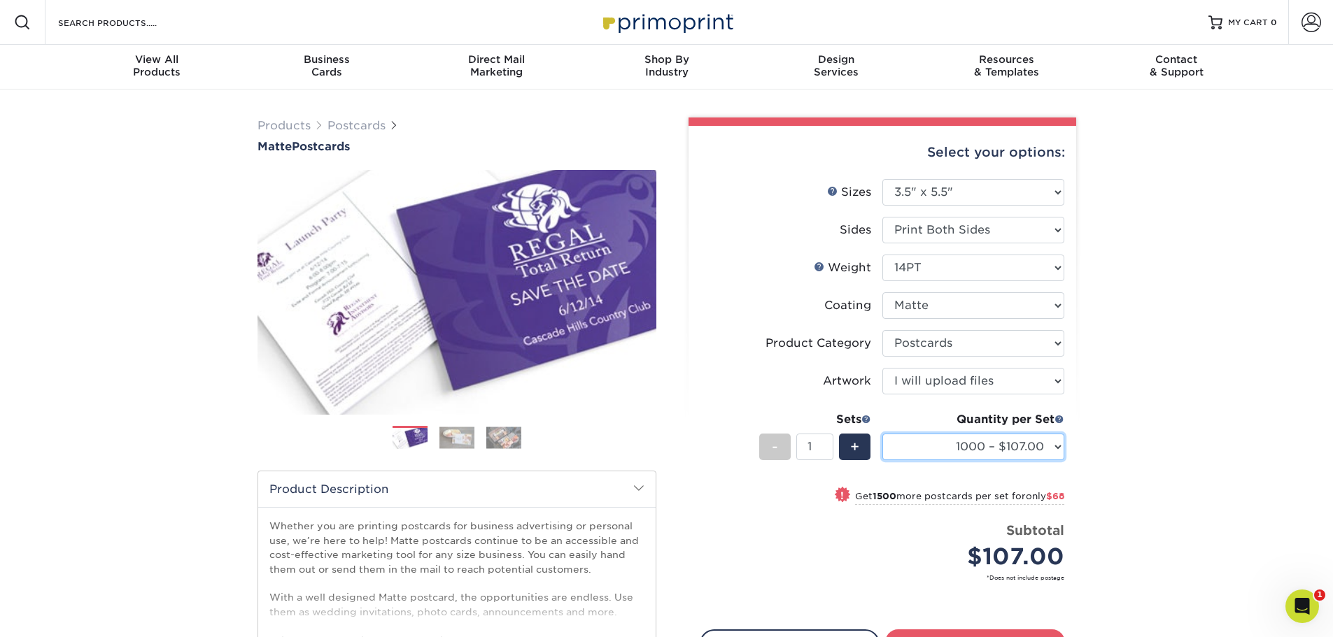
click at [1051, 457] on select "1000 – $107.00 2500 – $175.00 5000 – $271.00 10000 – $517.00 15000 – $761.00 20…" at bounding box center [973, 447] width 182 height 27
select select "2500 – $175.00"
click at [882, 434] on select "1000 – $107.00 2500 – $175.00 5000 – $271.00 10000 – $517.00 15000 – $761.00 20…" at bounding box center [973, 447] width 182 height 27
click at [1235, 271] on div "Products Postcards Matte Postcards Next $" at bounding box center [666, 463] width 1333 height 747
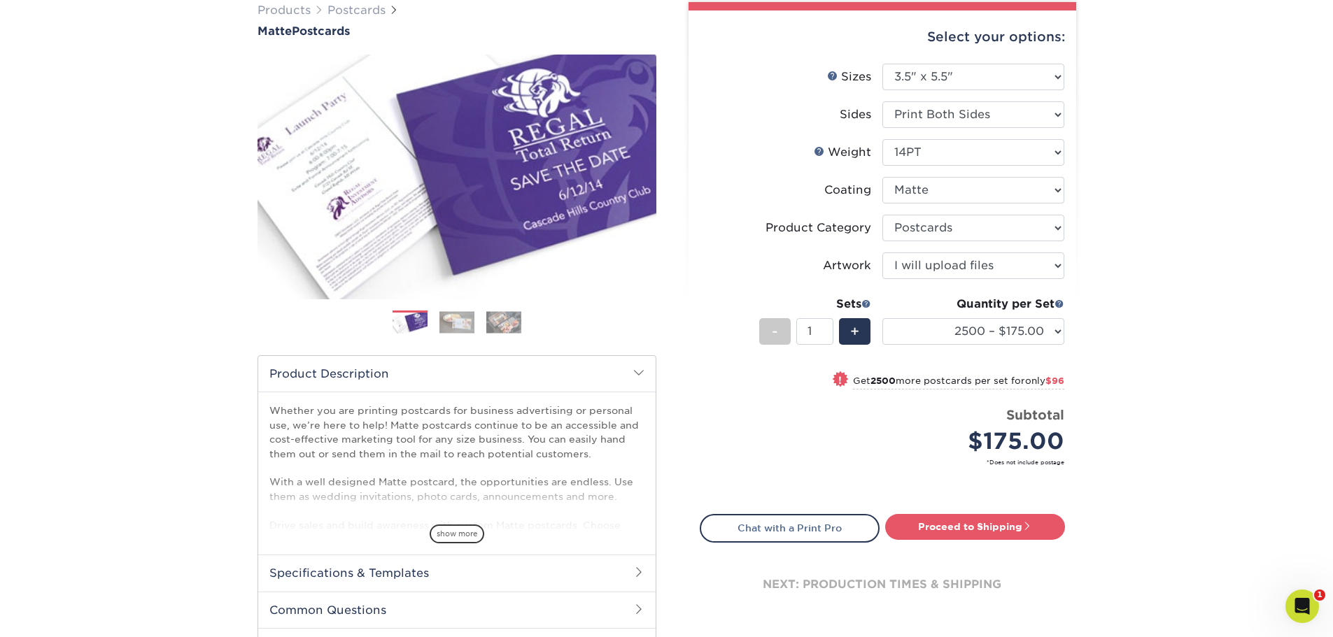
scroll to position [140, 0]
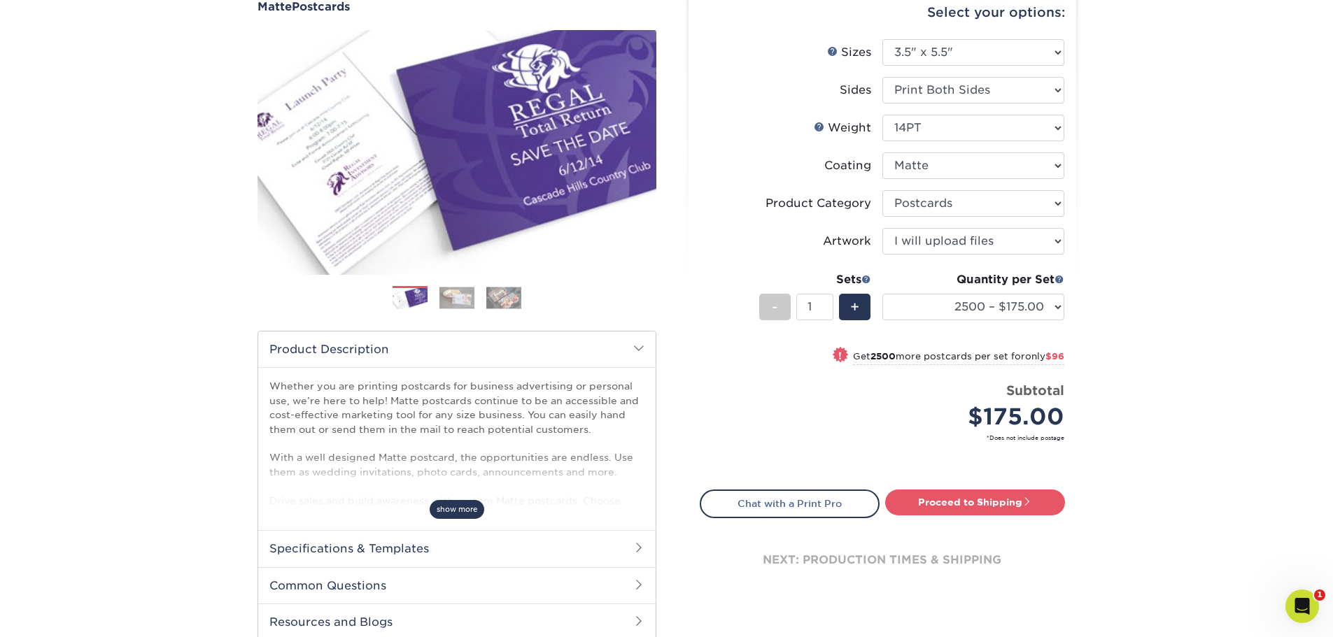
click at [450, 512] on span "show more" at bounding box center [457, 509] width 55 height 19
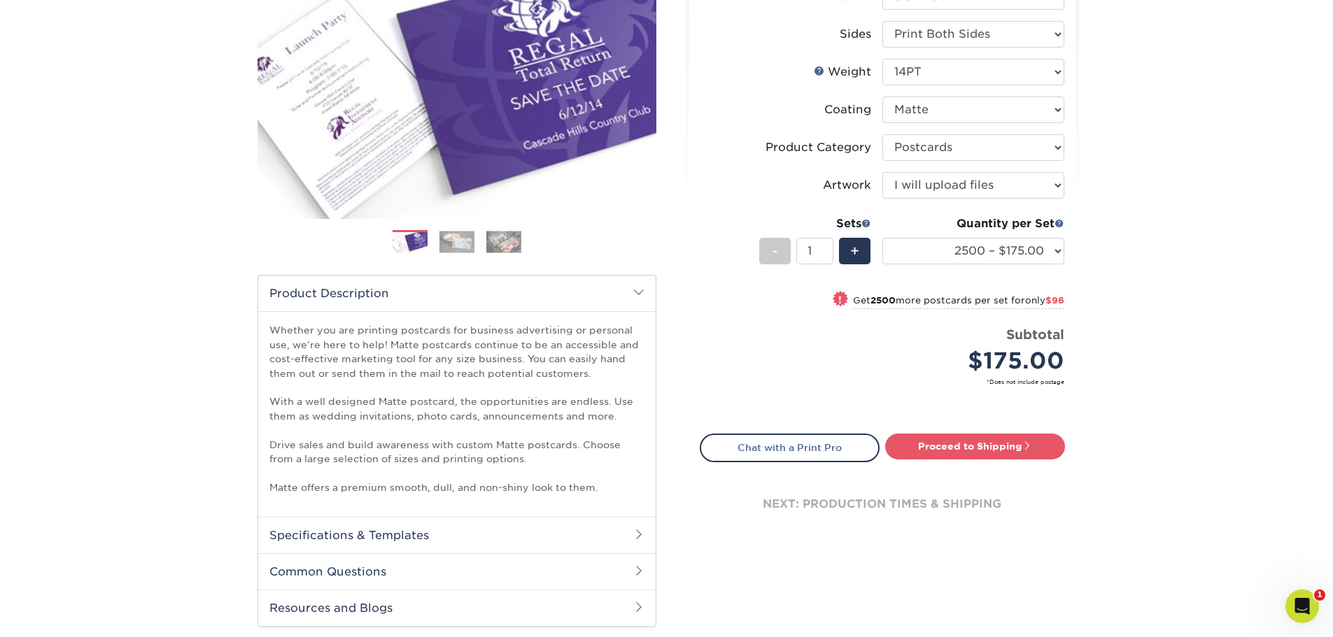
scroll to position [210, 0]
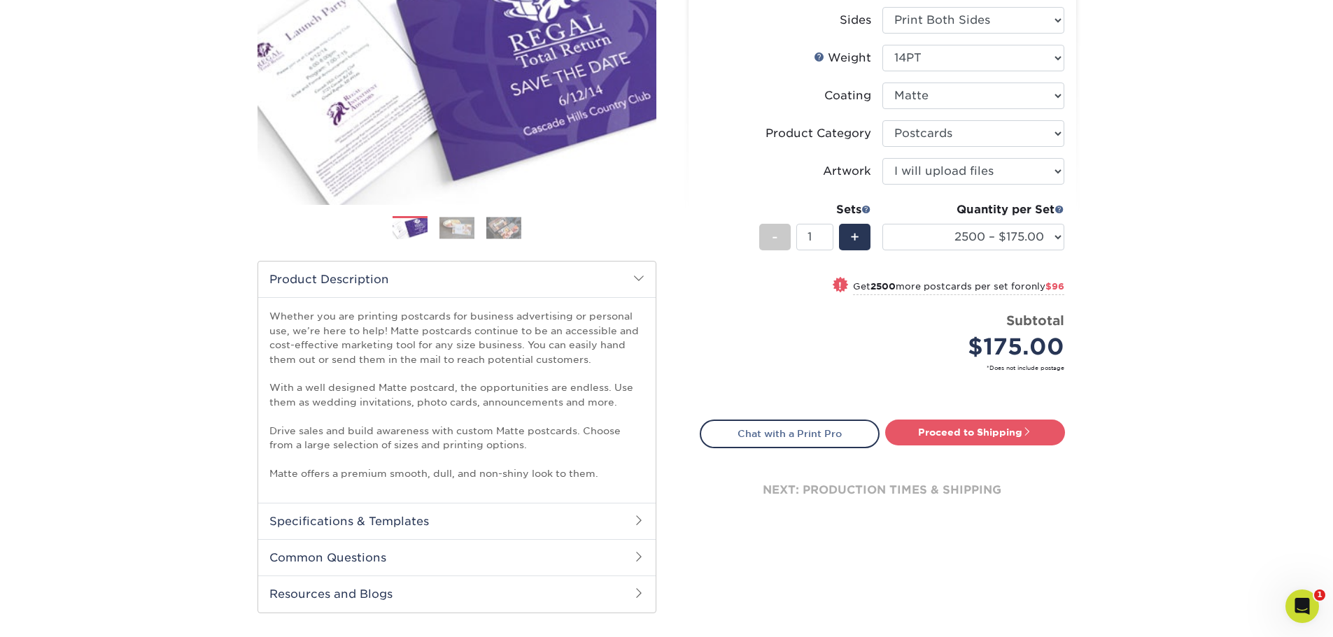
click at [1207, 215] on div "Products Postcards Matte Postcards Next $" at bounding box center [666, 275] width 1333 height 790
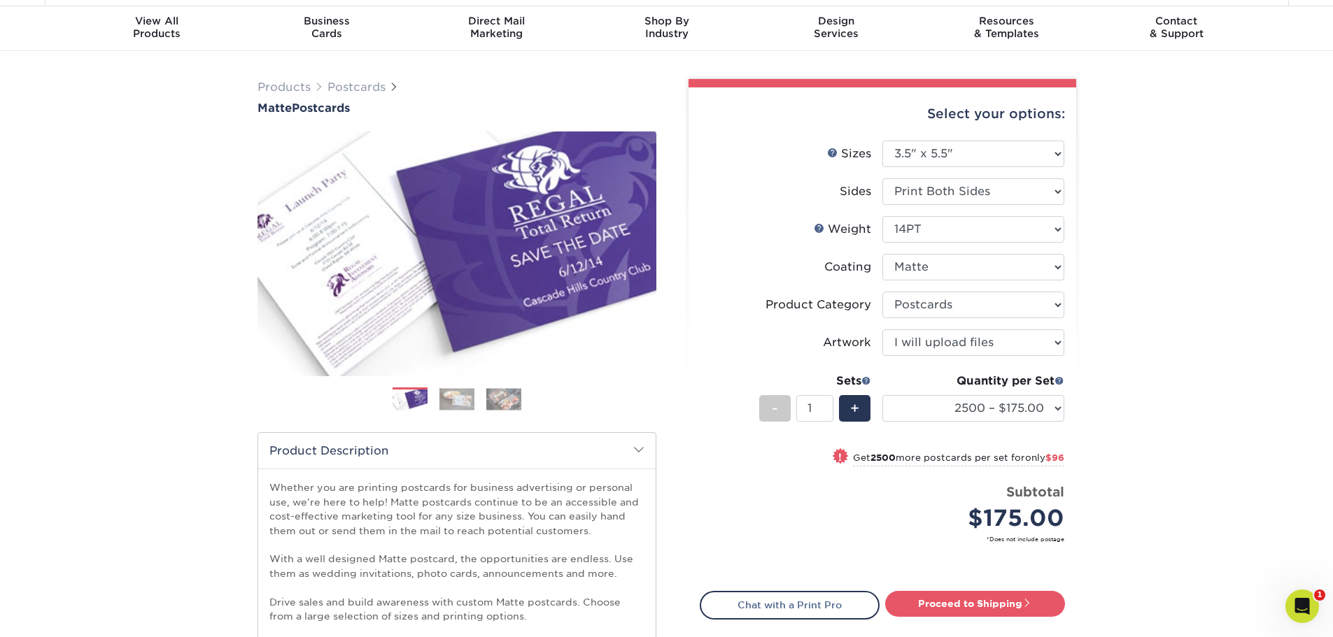
scroll to position [70, 0]
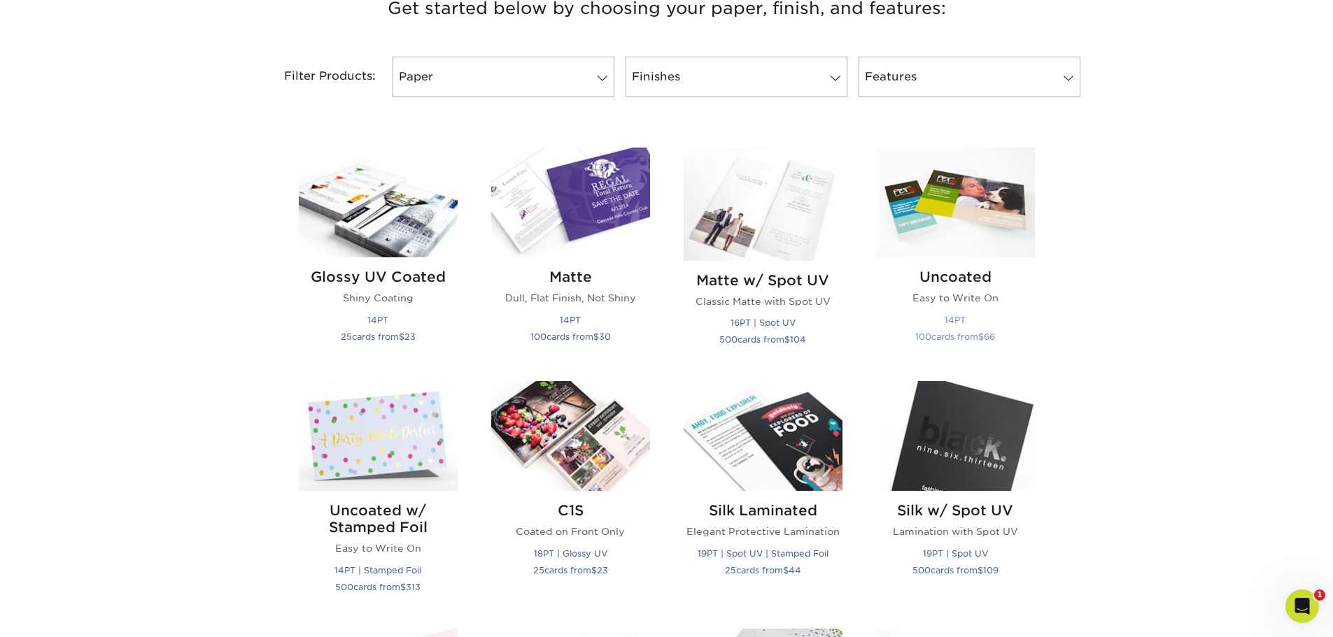
click at [949, 223] on img at bounding box center [955, 203] width 159 height 110
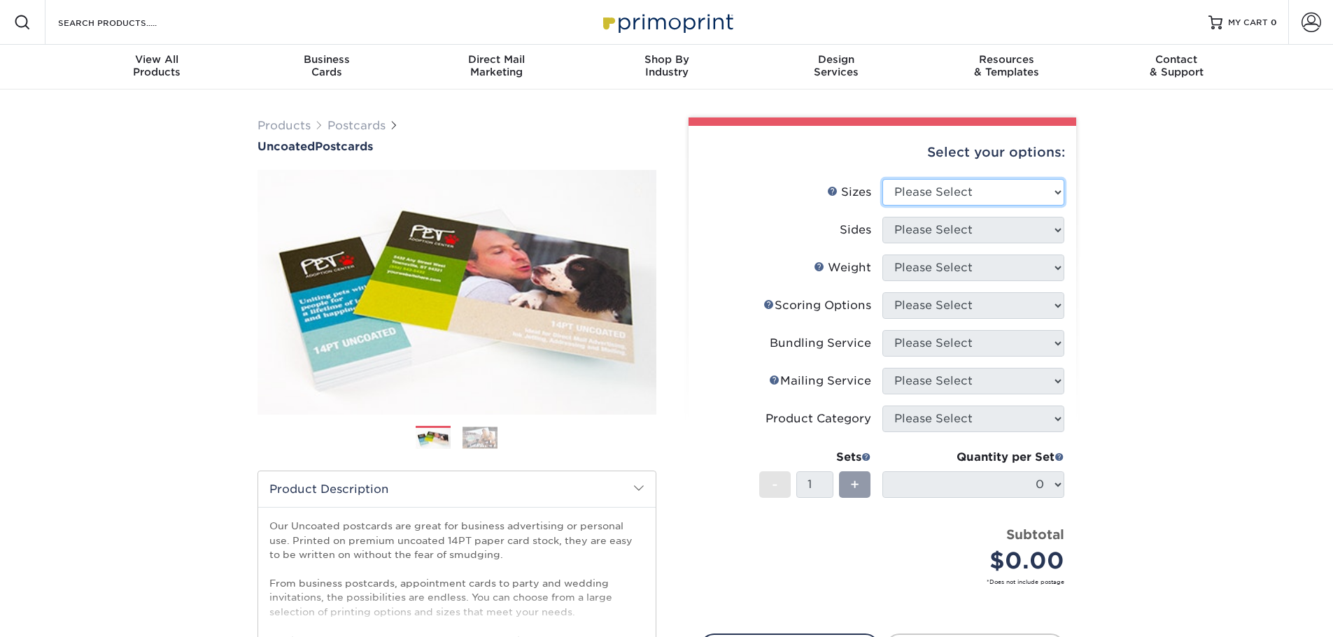
click at [932, 199] on select "Please Select 1.5" x 7" 2" x 8" 2.12" x 5.5" 2.75" x 4.25" 2.75" x 8.5" 3" x 4"…" at bounding box center [973, 192] width 182 height 27
click at [1175, 333] on div "Products Postcards Uncoated Postcards Next" at bounding box center [666, 445] width 1333 height 711
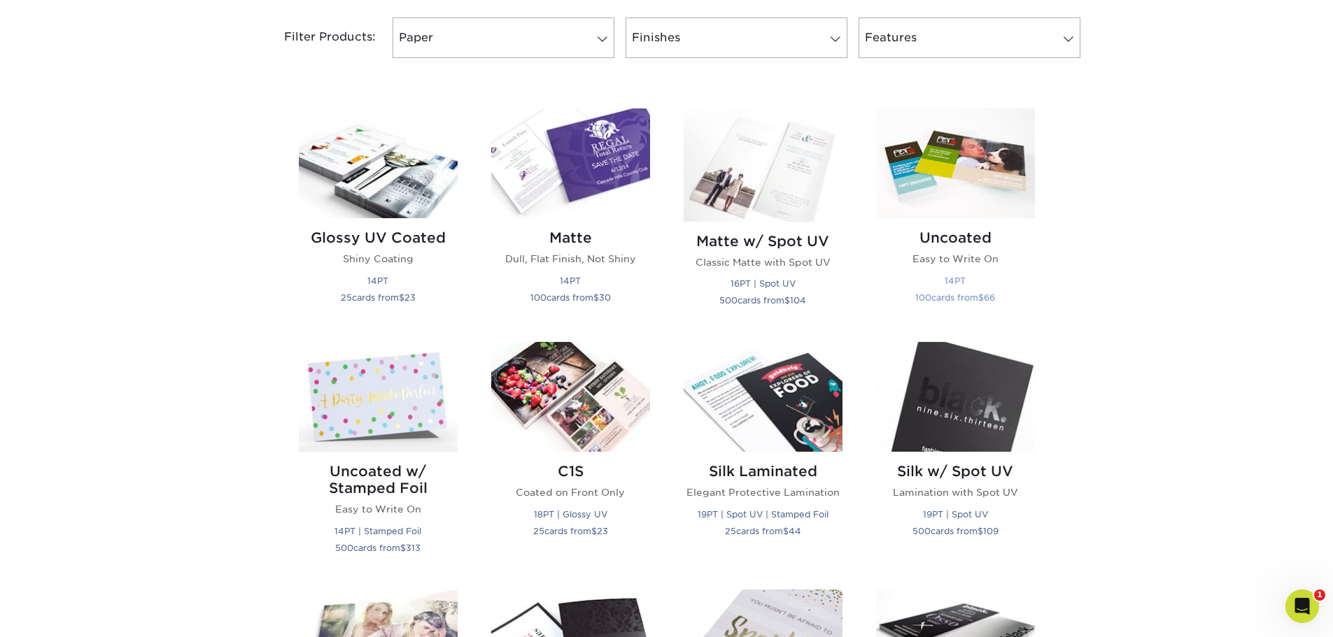
scroll to position [630, 0]
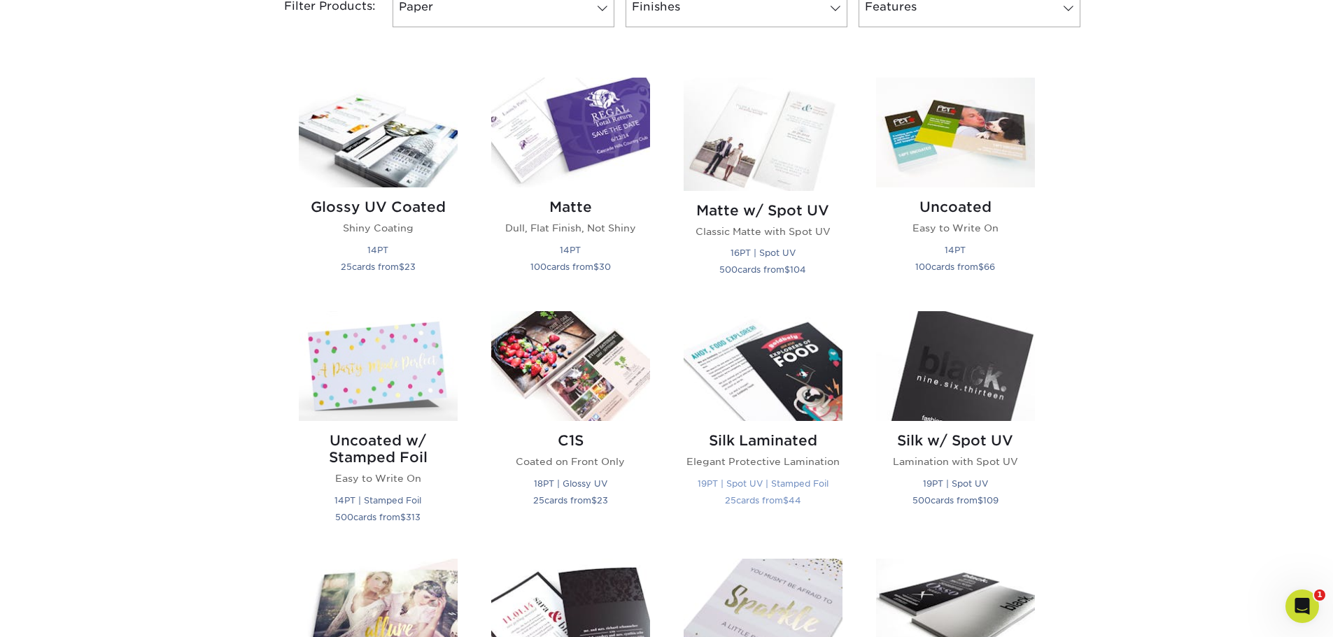
click at [798, 381] on img at bounding box center [762, 366] width 159 height 110
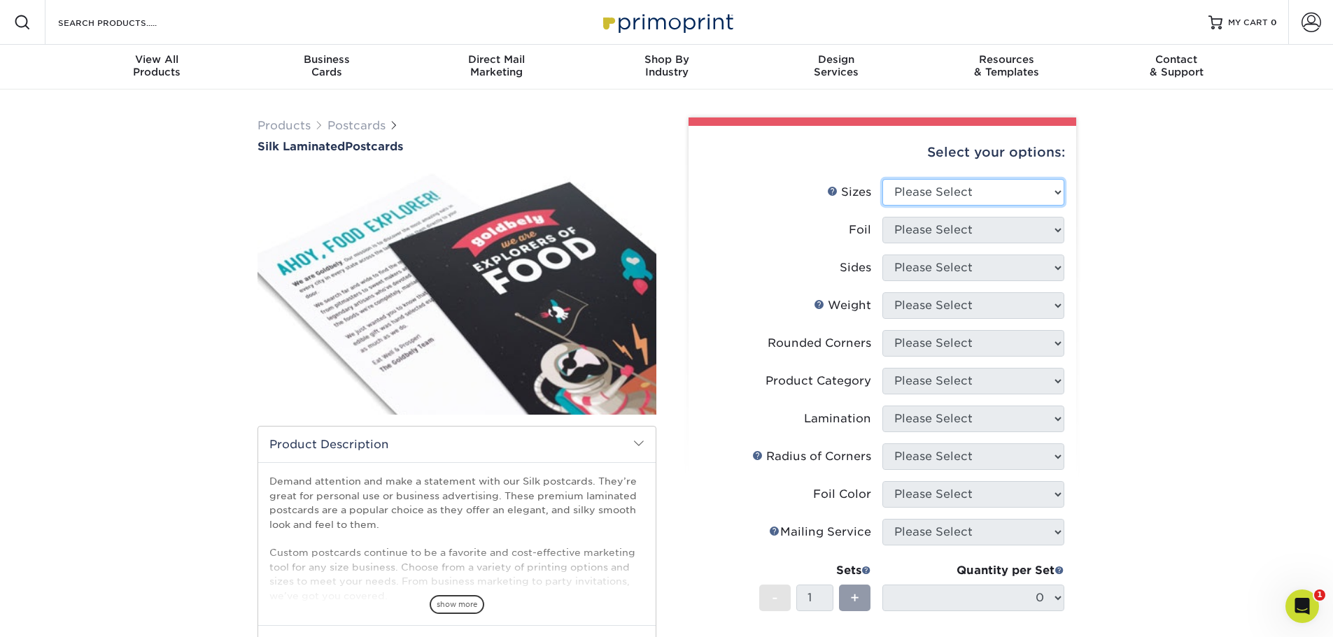
click at [999, 200] on select "Please Select 2" x 4" 2" x 6" 2" x 8" 3" x 5" 3.5" x 3.5" 3.5" x 4" 3.5" x 8.5"…" at bounding box center [973, 192] width 182 height 27
click at [1263, 237] on div "Products Postcards Silk Laminated Postcards $" at bounding box center [666, 500] width 1333 height 821
drag, startPoint x: 1210, startPoint y: 348, endPoint x: 1181, endPoint y: 368, distance: 35.7
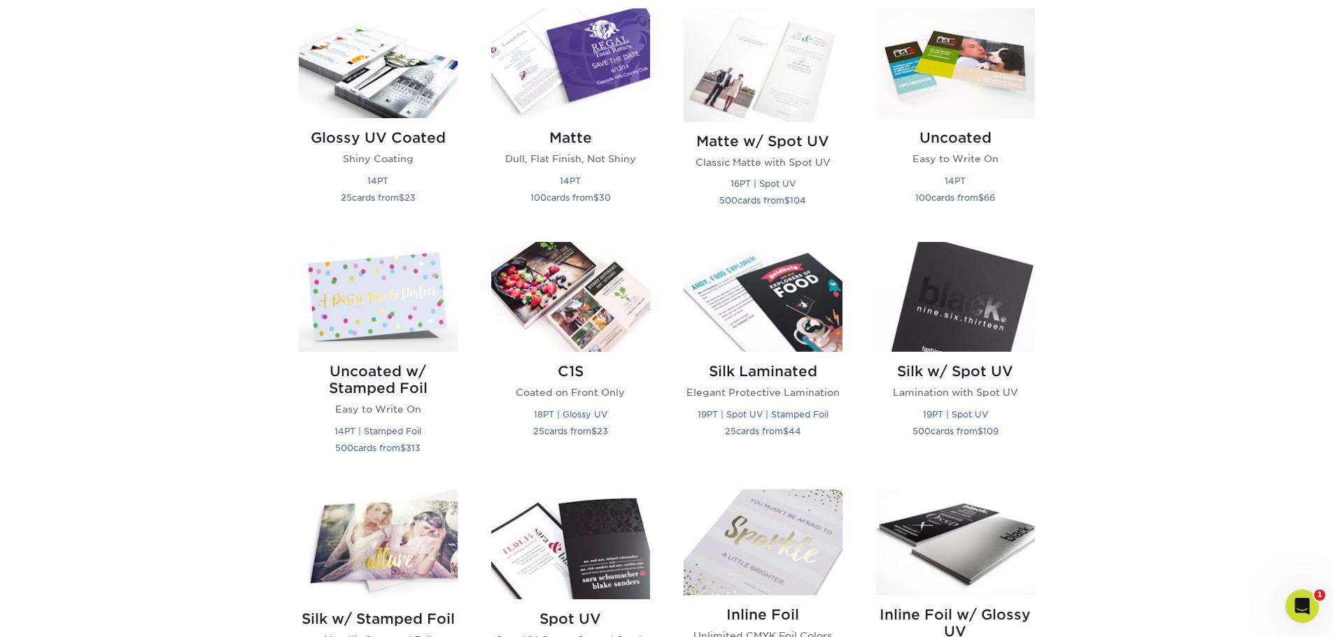
scroll to position [700, 0]
click at [807, 328] on img at bounding box center [762, 296] width 159 height 110
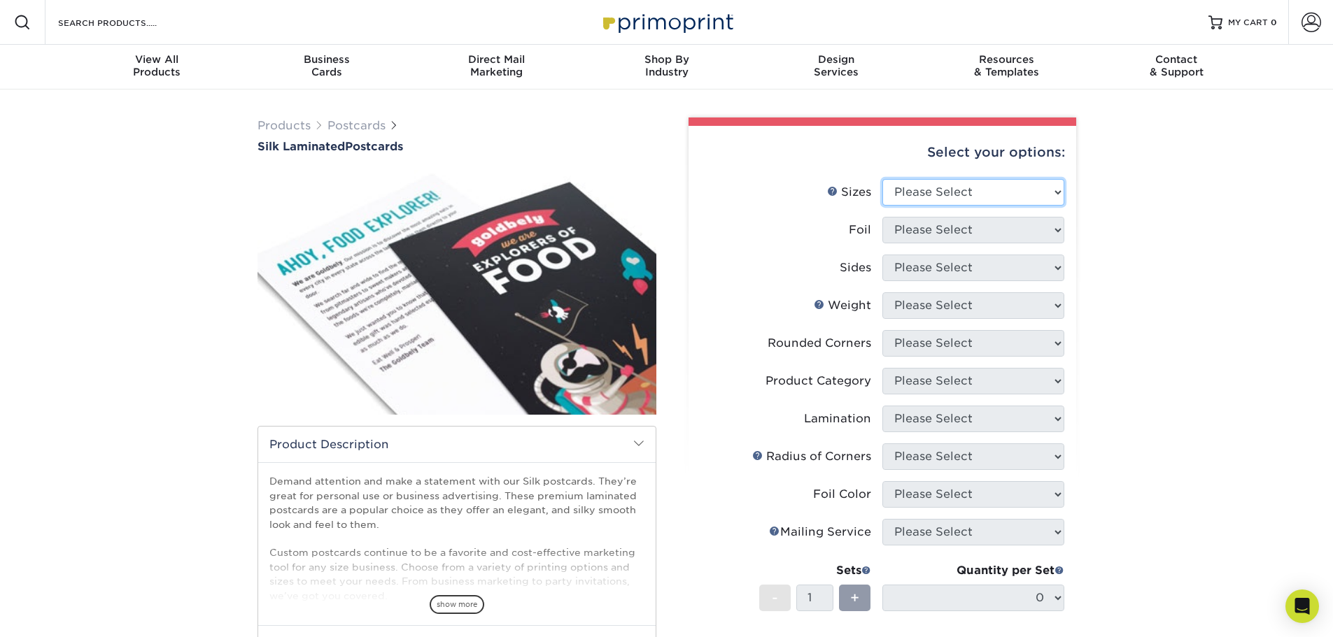
click at [958, 194] on select "Please Select 2" x 4" 2" x 6" 2" x 8" 3" x 5" 3.5" x 3.5" 3.5" x 4" 3.5" x 8.5"…" at bounding box center [973, 192] width 182 height 27
click at [1168, 270] on div "Products Postcards Silk Laminated Postcards $" at bounding box center [666, 500] width 1333 height 821
